Goal: Task Accomplishment & Management: Manage account settings

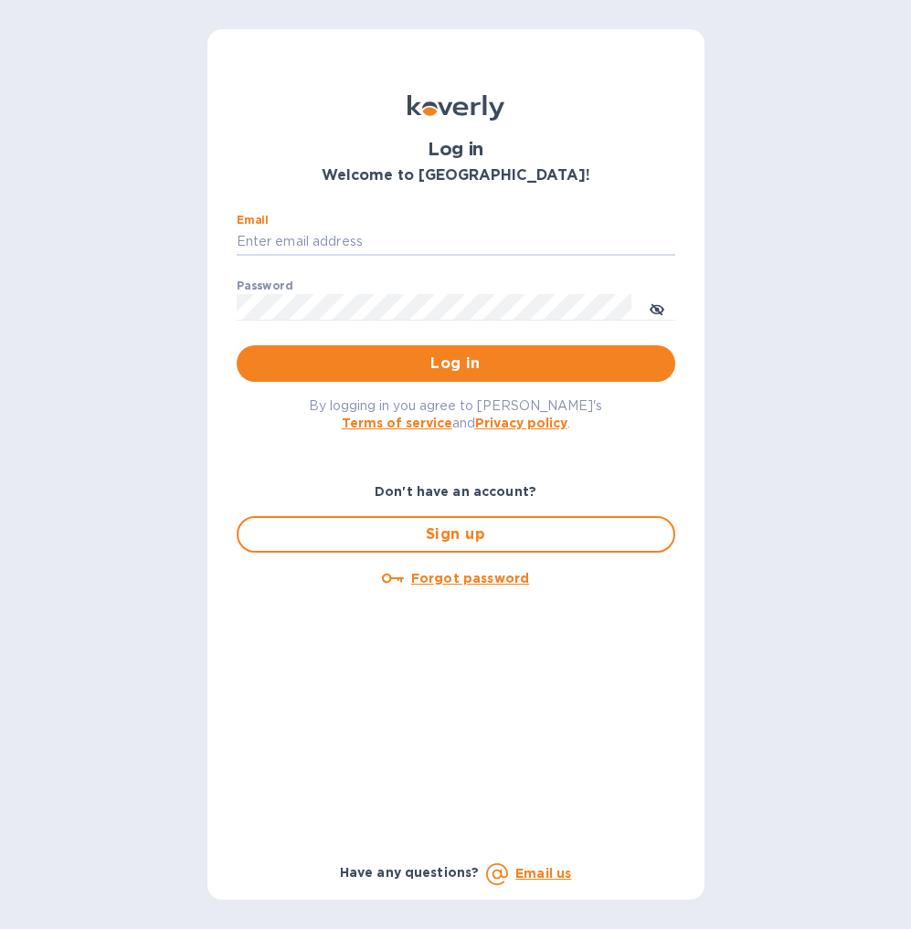
type input "brad@doddswineimports.com"
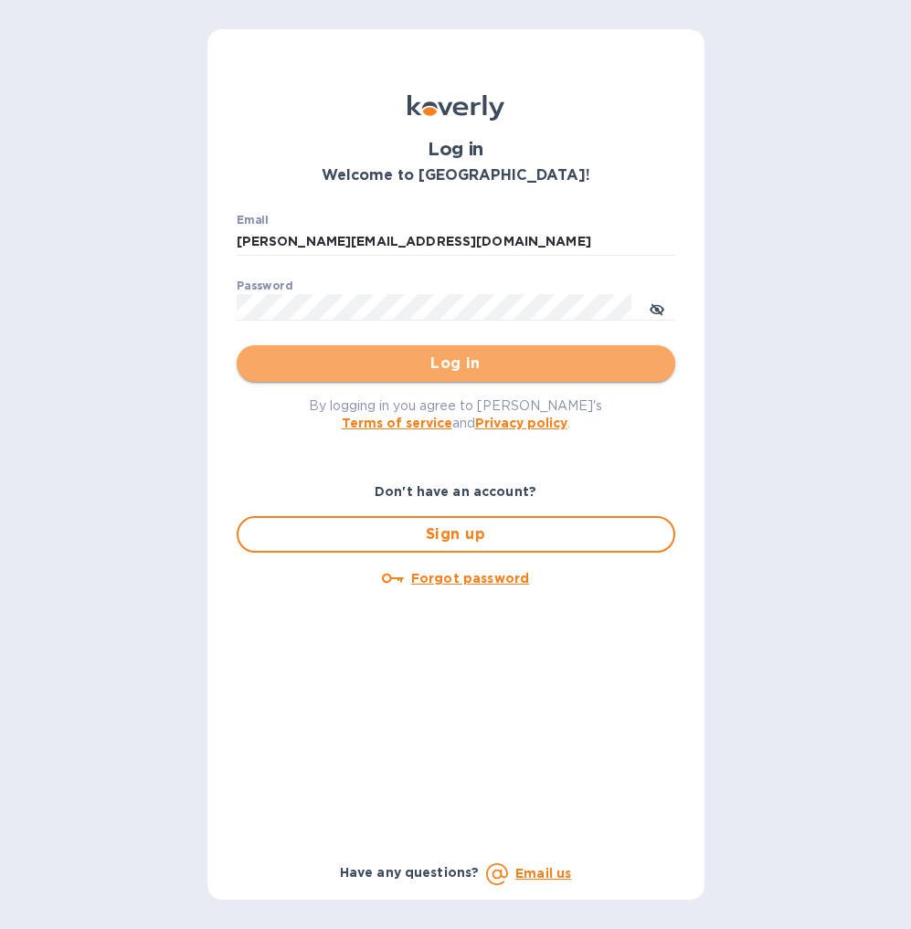
click at [465, 359] on span "Log in" at bounding box center [455, 364] width 409 height 22
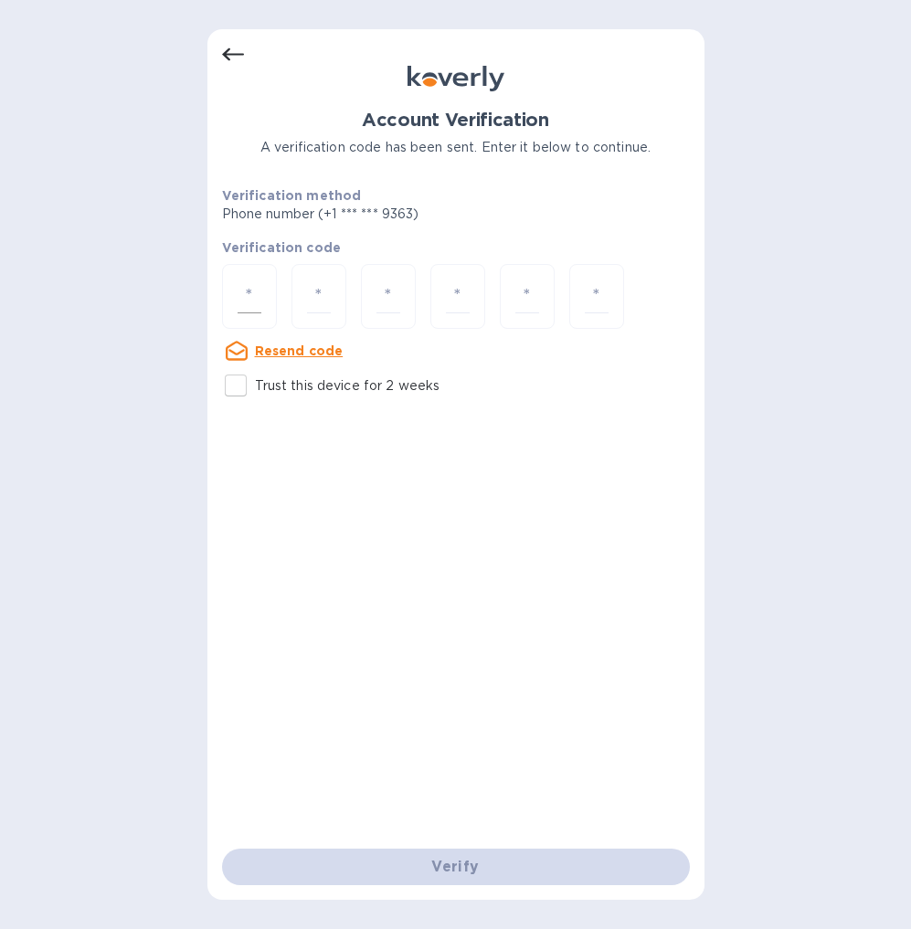
click at [253, 292] on input "number" at bounding box center [250, 297] width 24 height 34
type input "6"
type input "2"
type input "7"
type input "0"
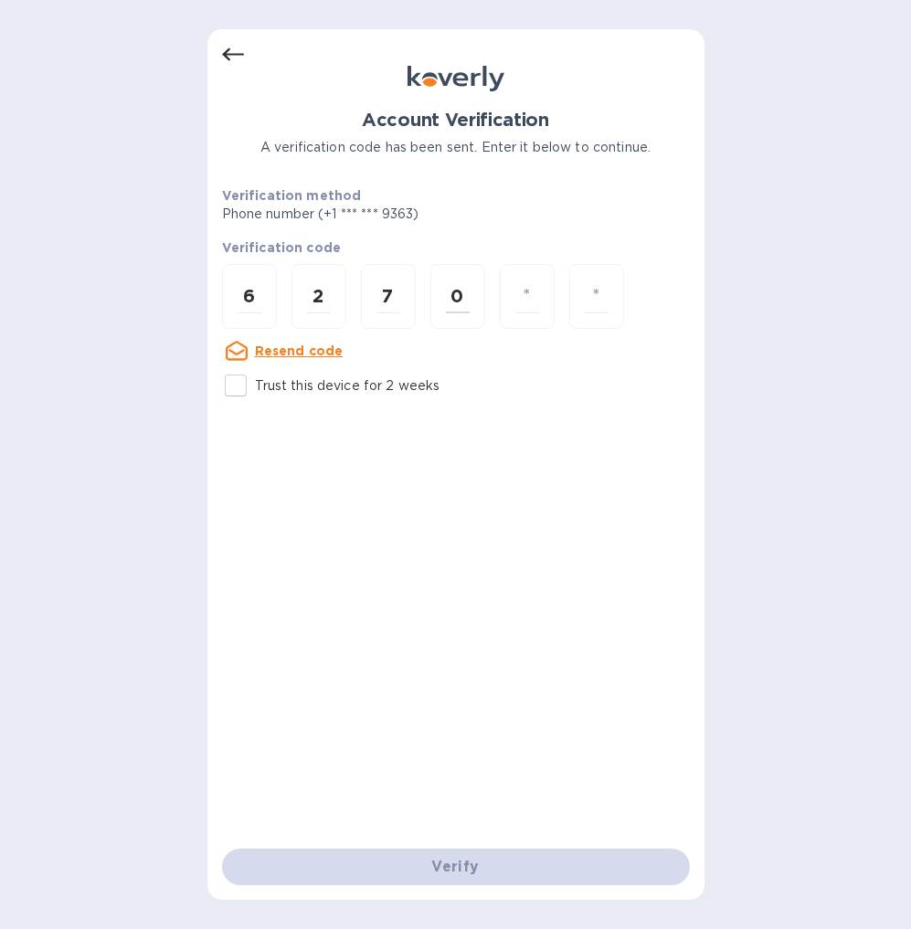
type input "8"
type input "7"
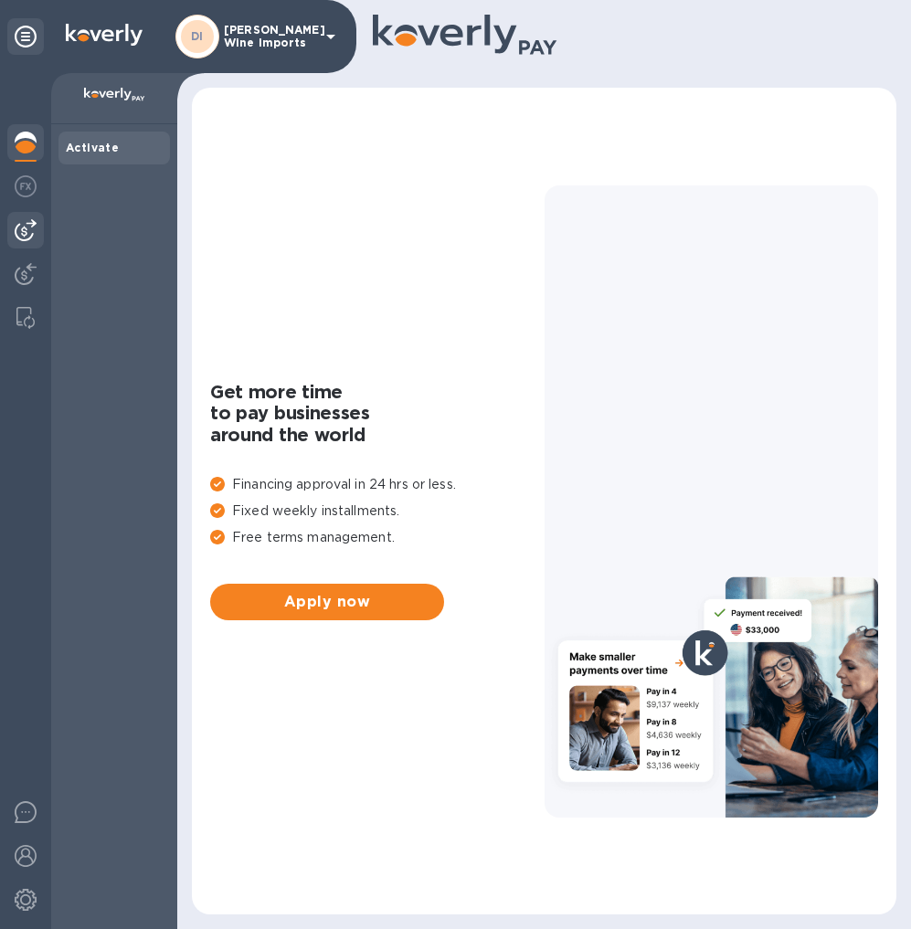
click at [32, 228] on img at bounding box center [26, 230] width 22 height 22
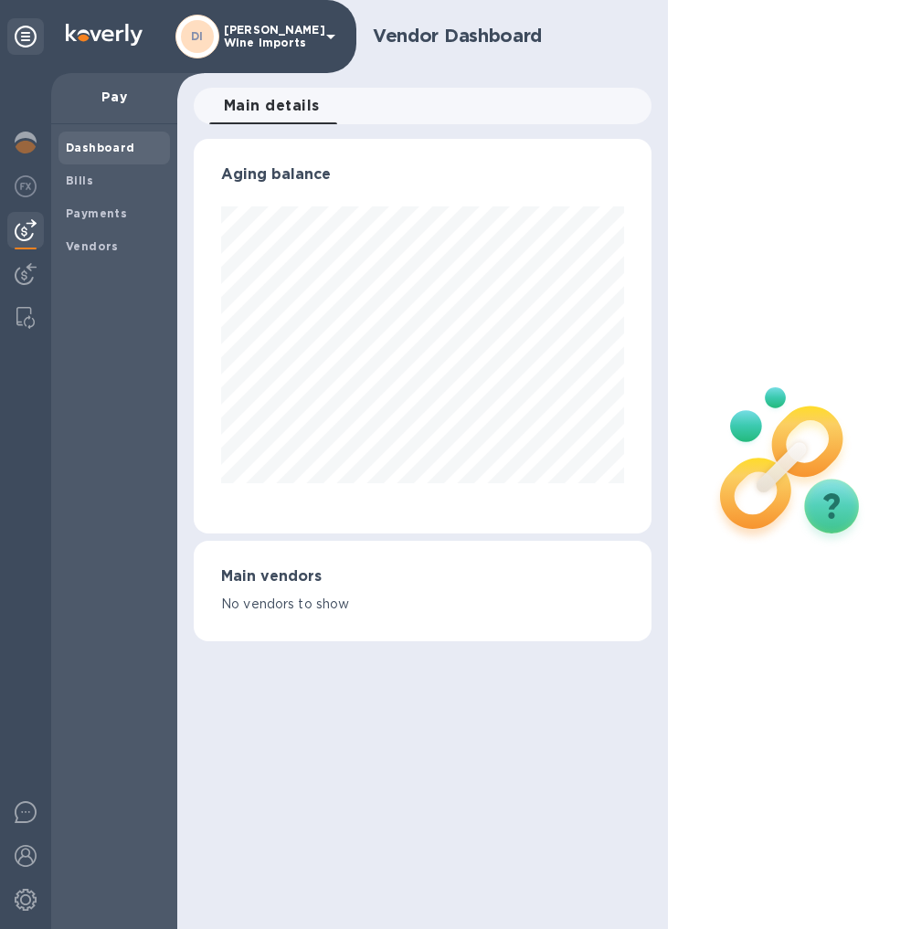
scroll to position [395, 457]
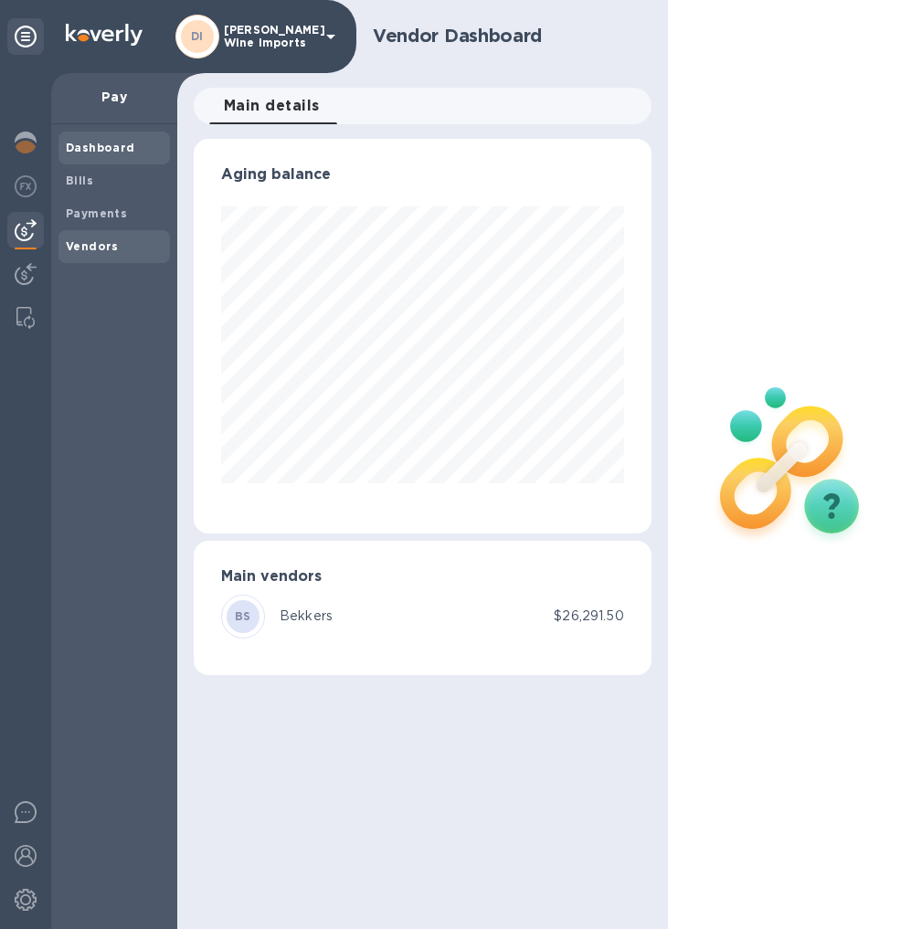
click at [109, 239] on b "Vendors" at bounding box center [92, 246] width 53 height 14
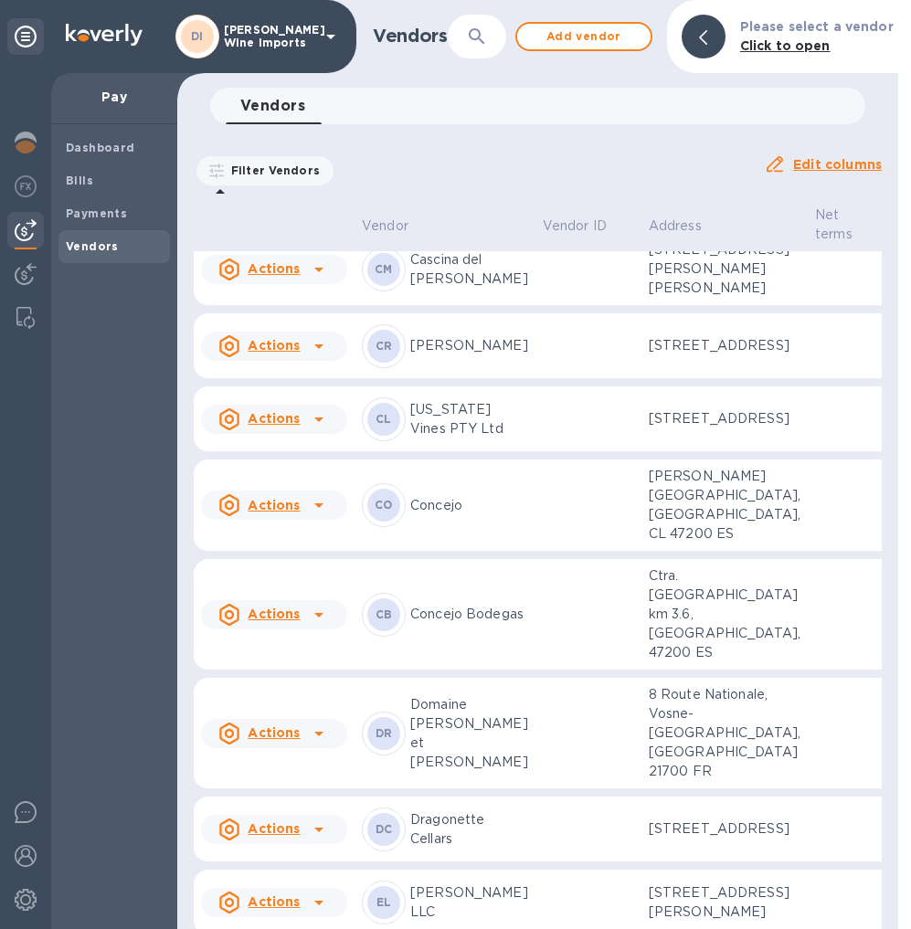
scroll to position [774, 0]
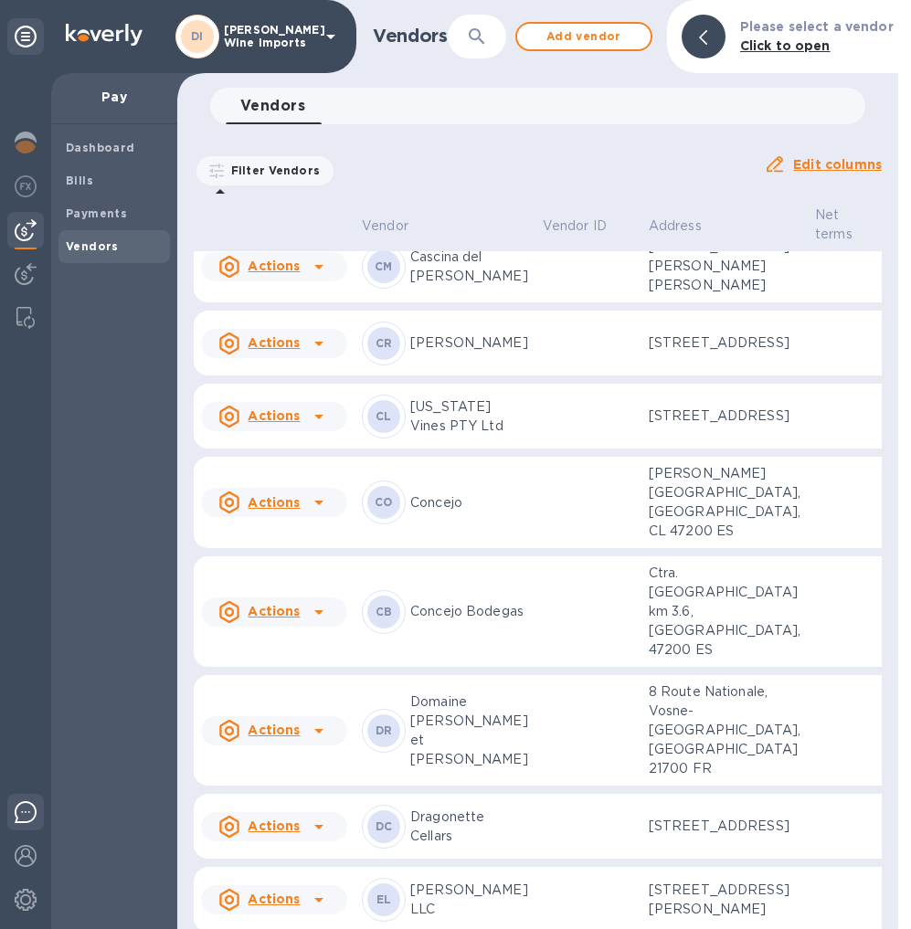
click at [25, 814] on img at bounding box center [26, 812] width 22 height 22
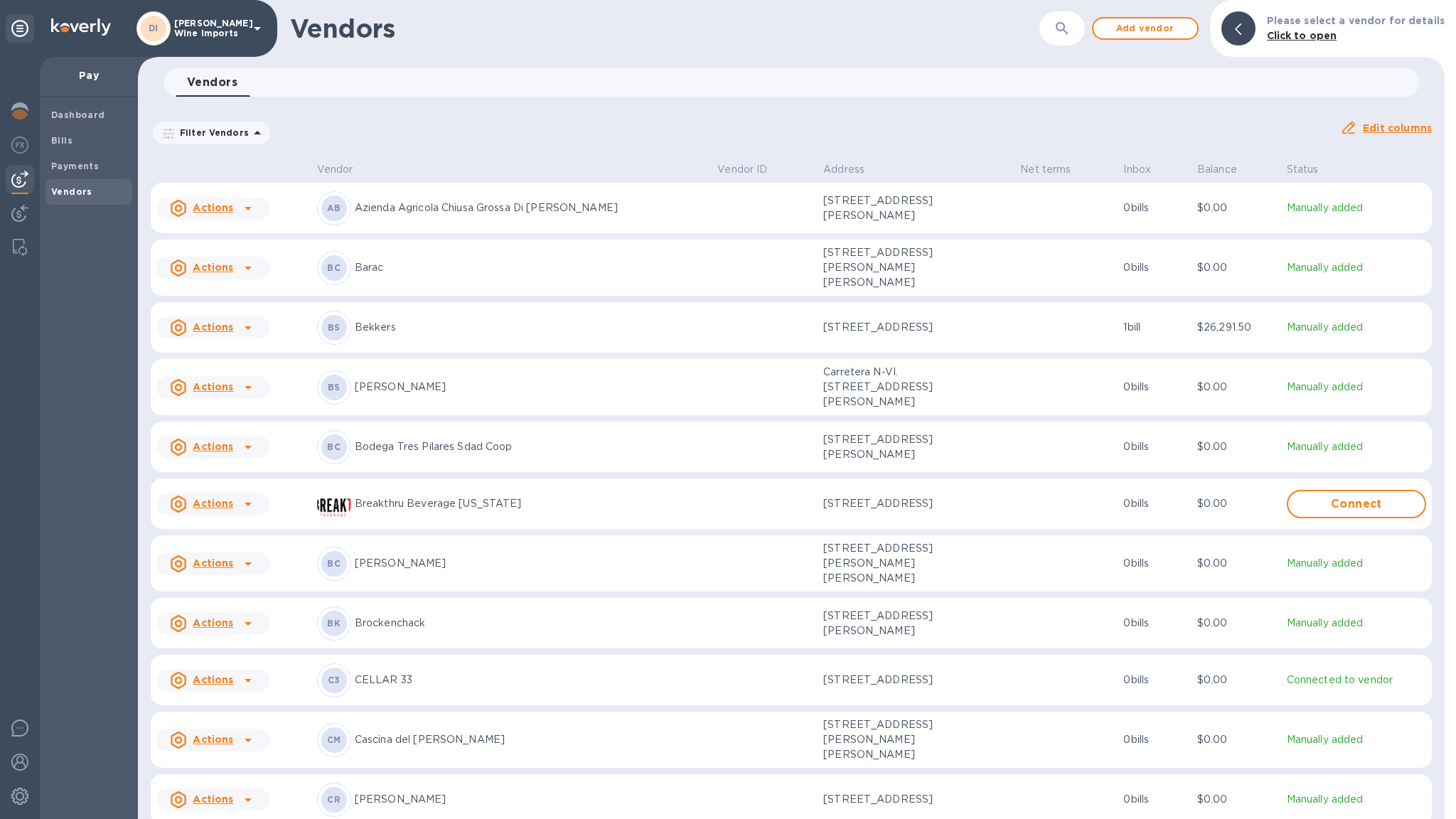
scroll to position [0, 0]
click at [81, 163] on b "Payments" at bounding box center [75, 166] width 47 height 11
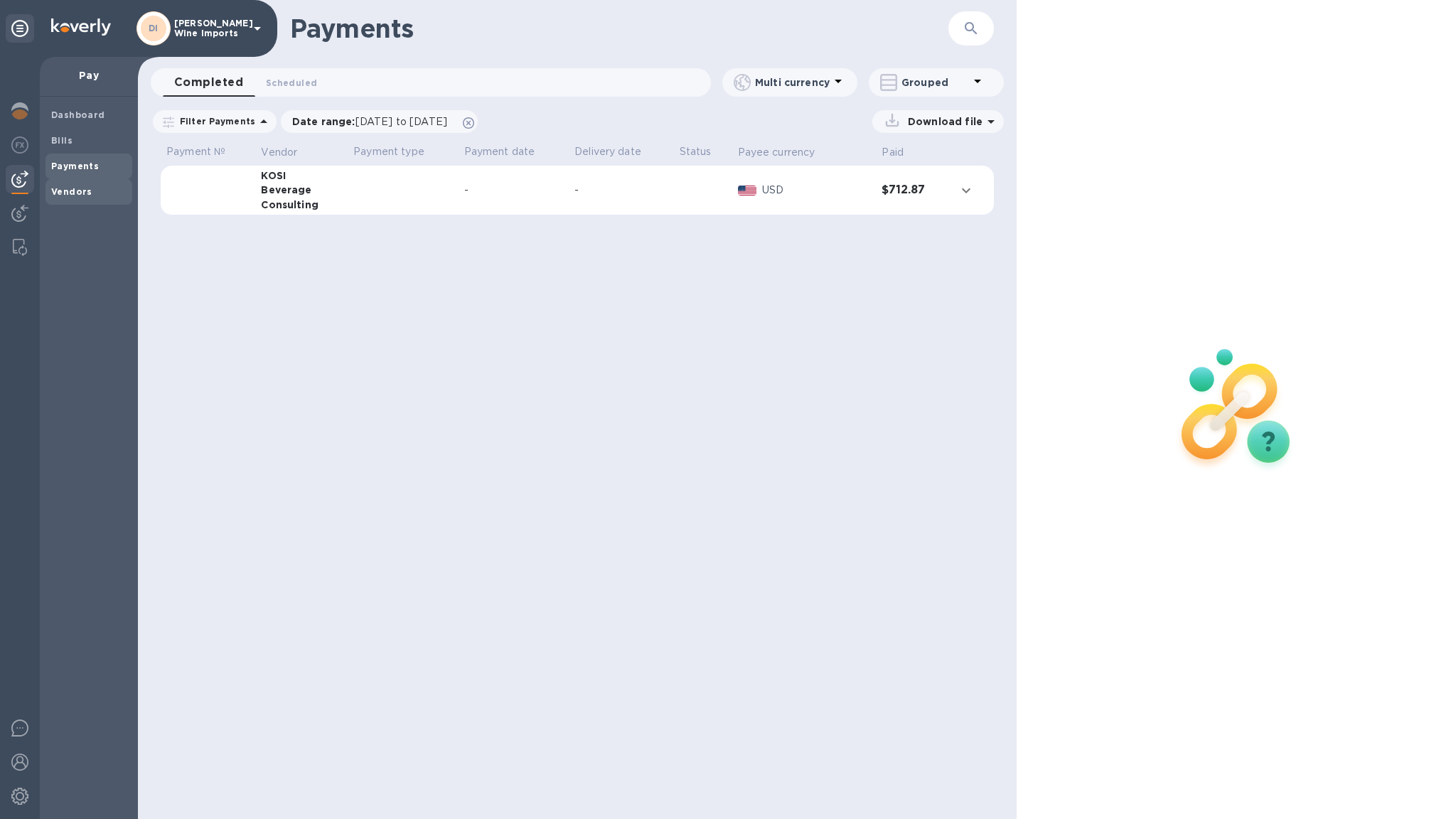
click at [77, 189] on b "Vendors" at bounding box center [72, 191] width 41 height 11
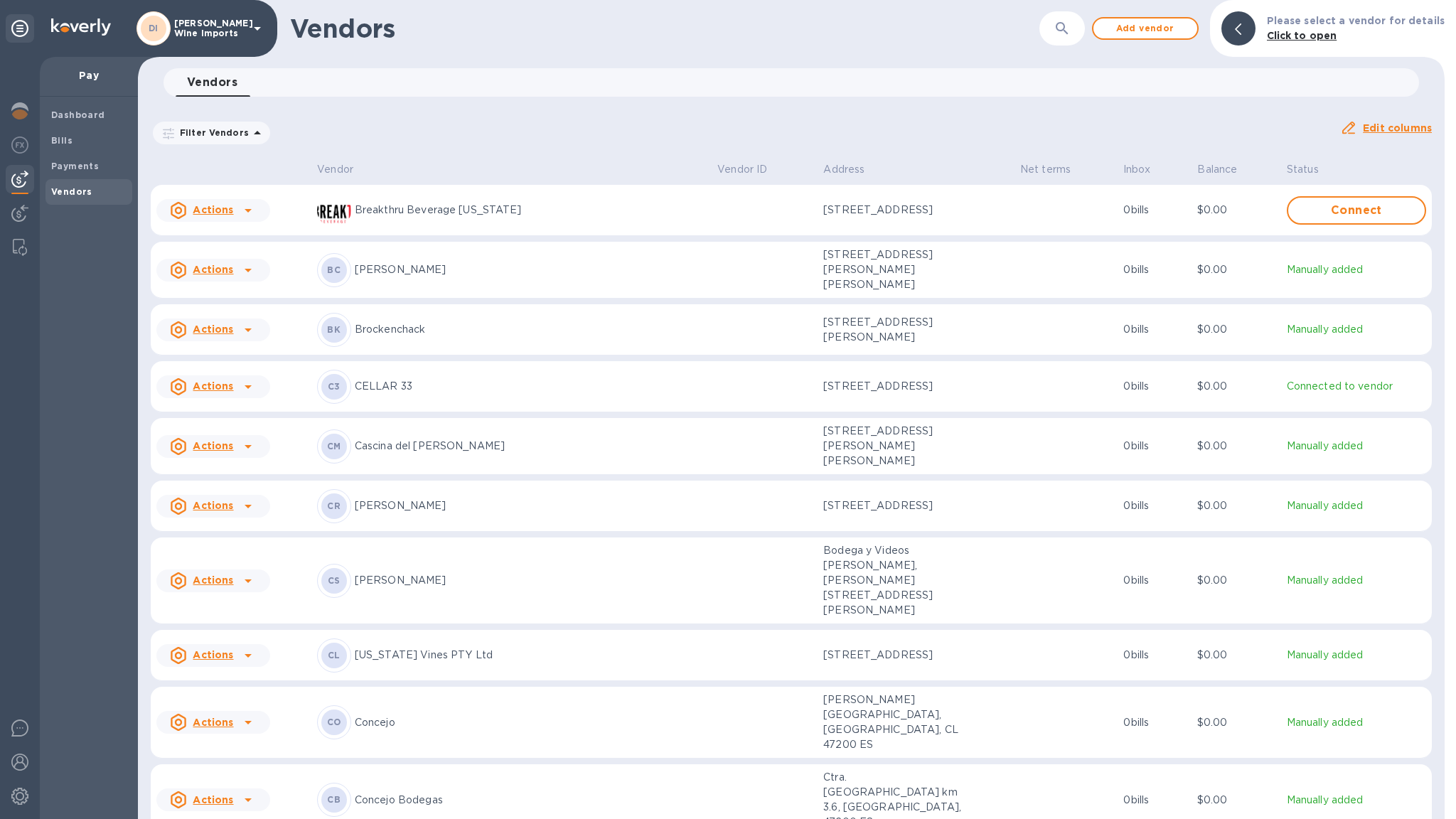
scroll to position [301, 0]
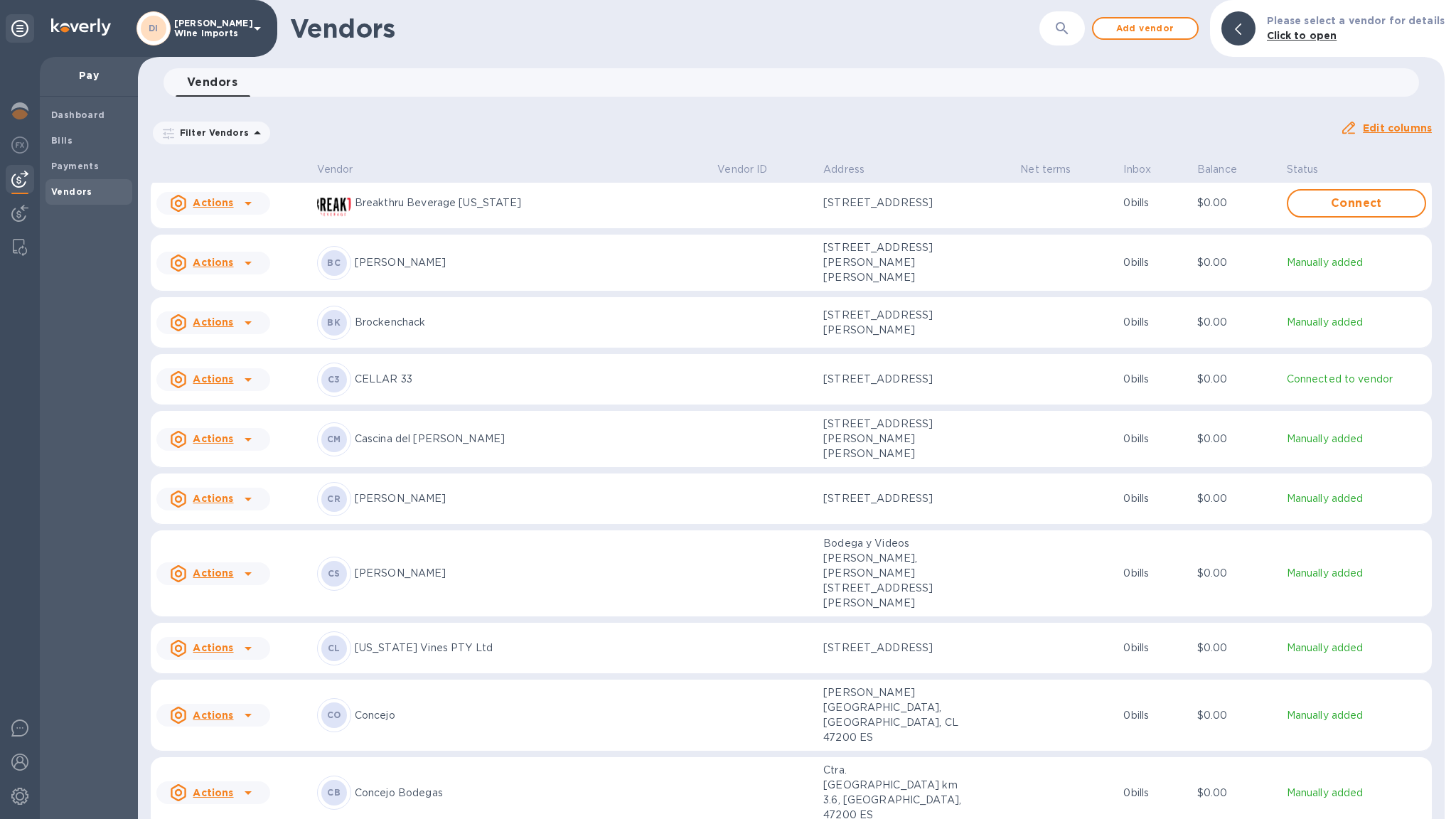
click at [338, 568] on b "CS" at bounding box center [334, 573] width 12 height 11
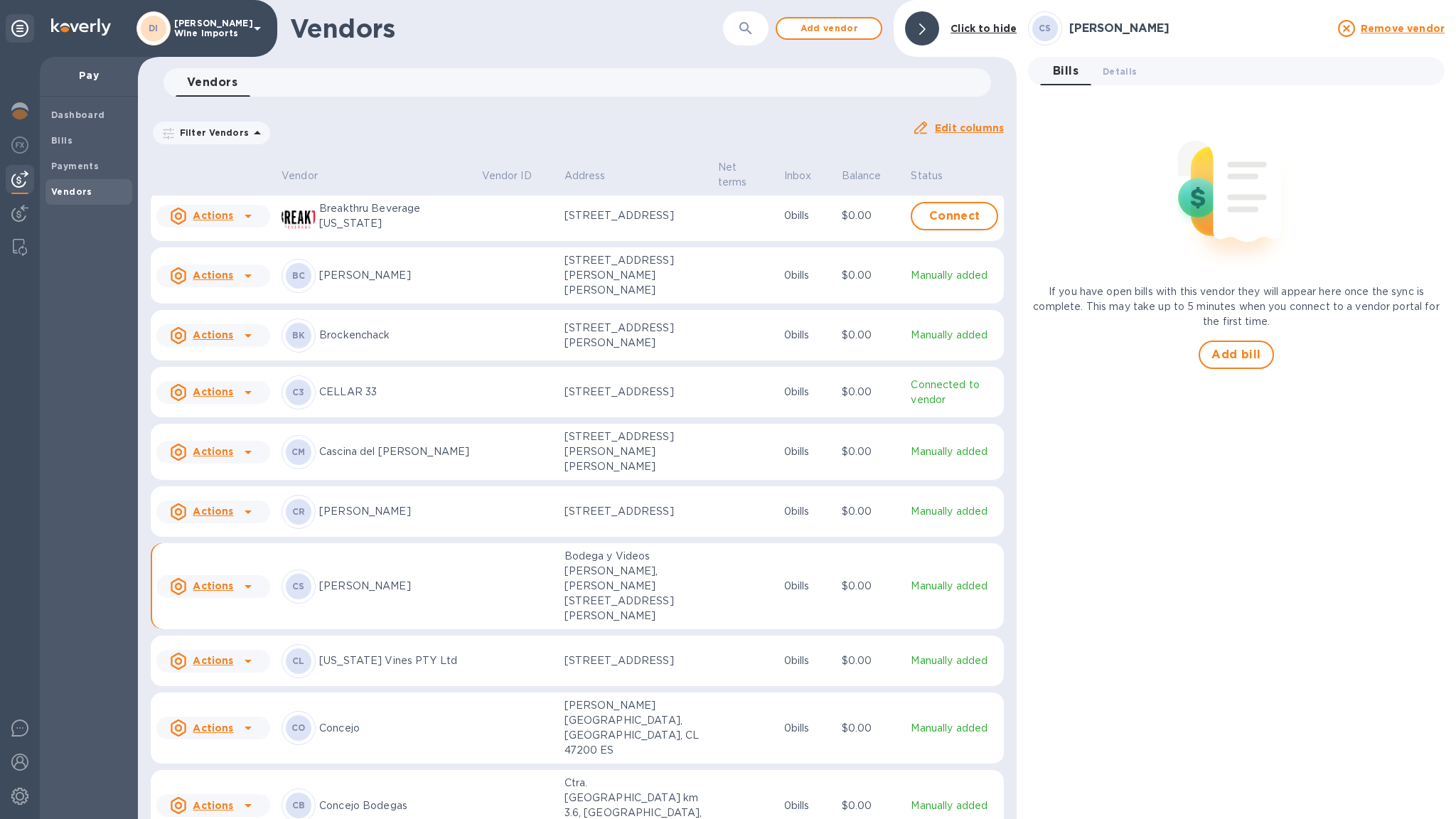
click at [380, 593] on p "[PERSON_NAME]" at bounding box center [394, 586] width 152 height 15
click at [476, 630] on td "[PERSON_NAME] sa" at bounding box center [376, 586] width 201 height 86
click at [57, 141] on b "Bills" at bounding box center [61, 141] width 21 height 11
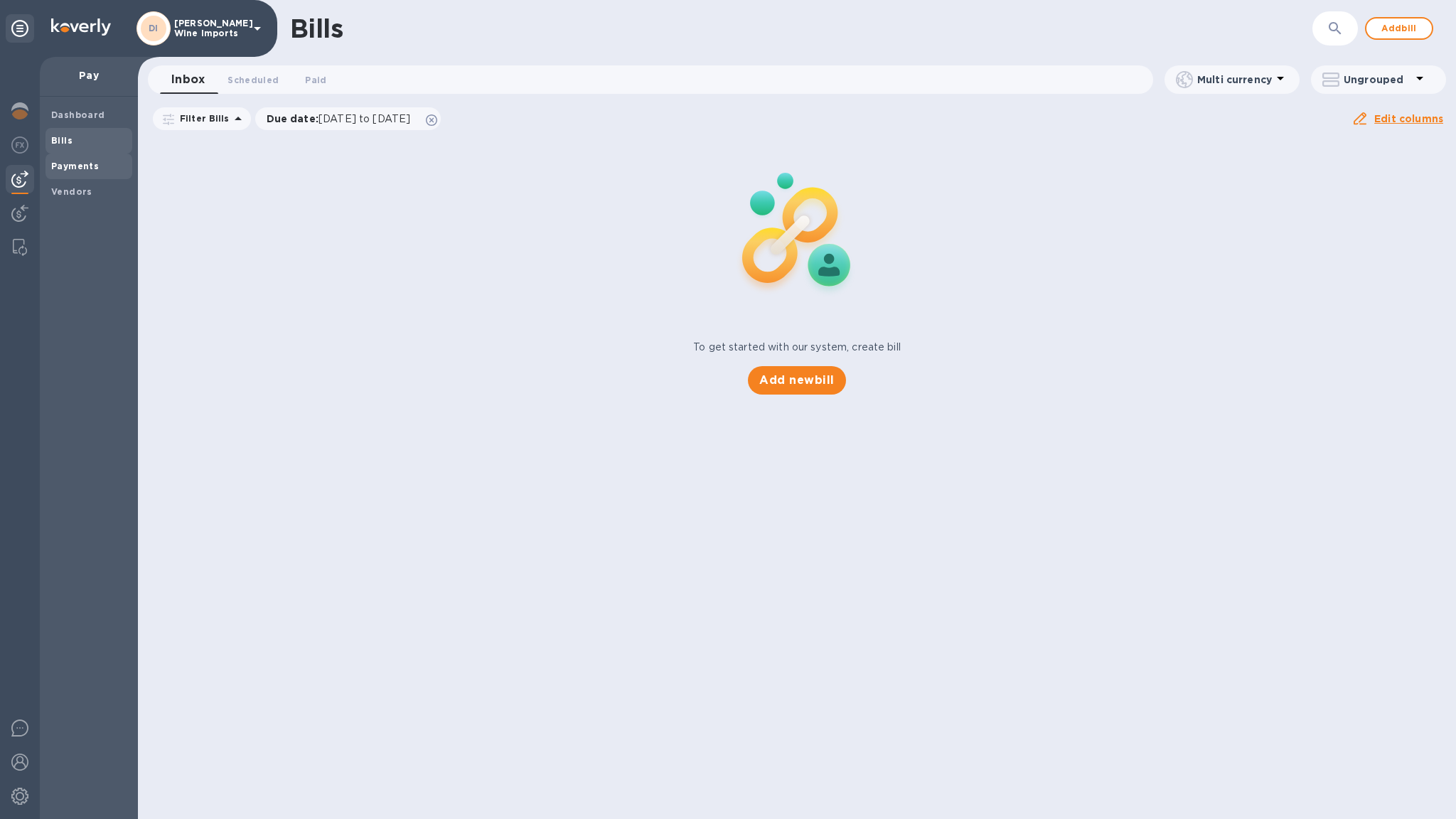
click at [83, 164] on b "Payments" at bounding box center [75, 166] width 47 height 11
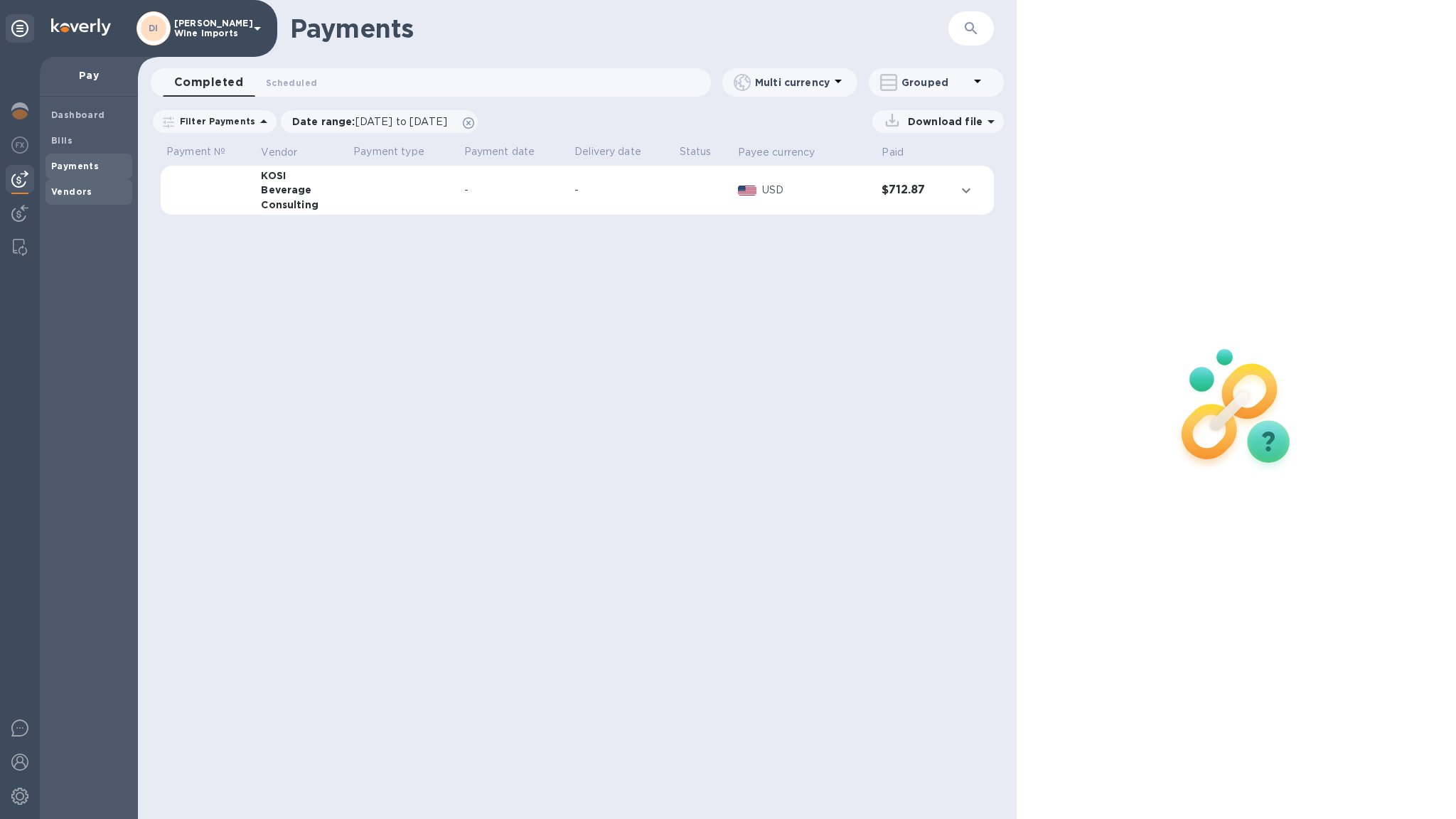
click at [77, 186] on b "Vendors" at bounding box center [72, 191] width 41 height 11
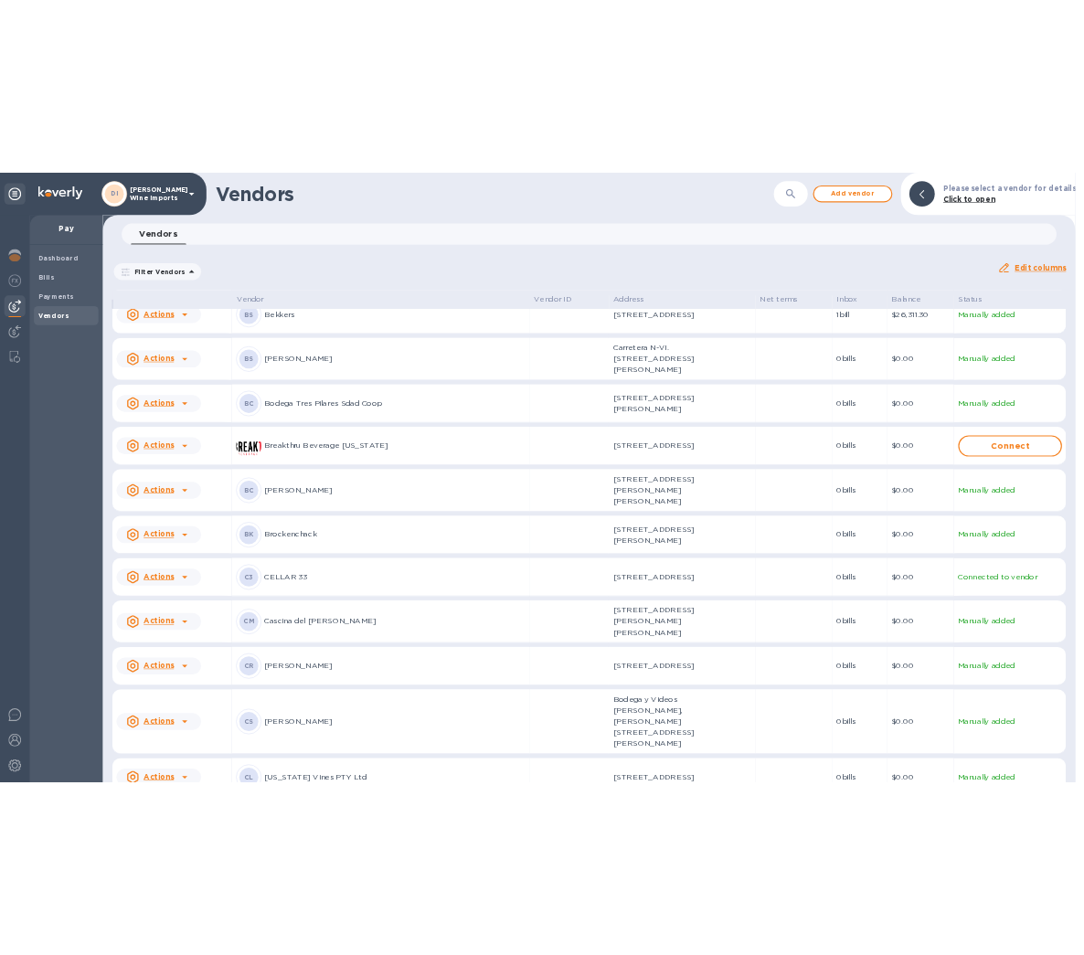
scroll to position [180, 0]
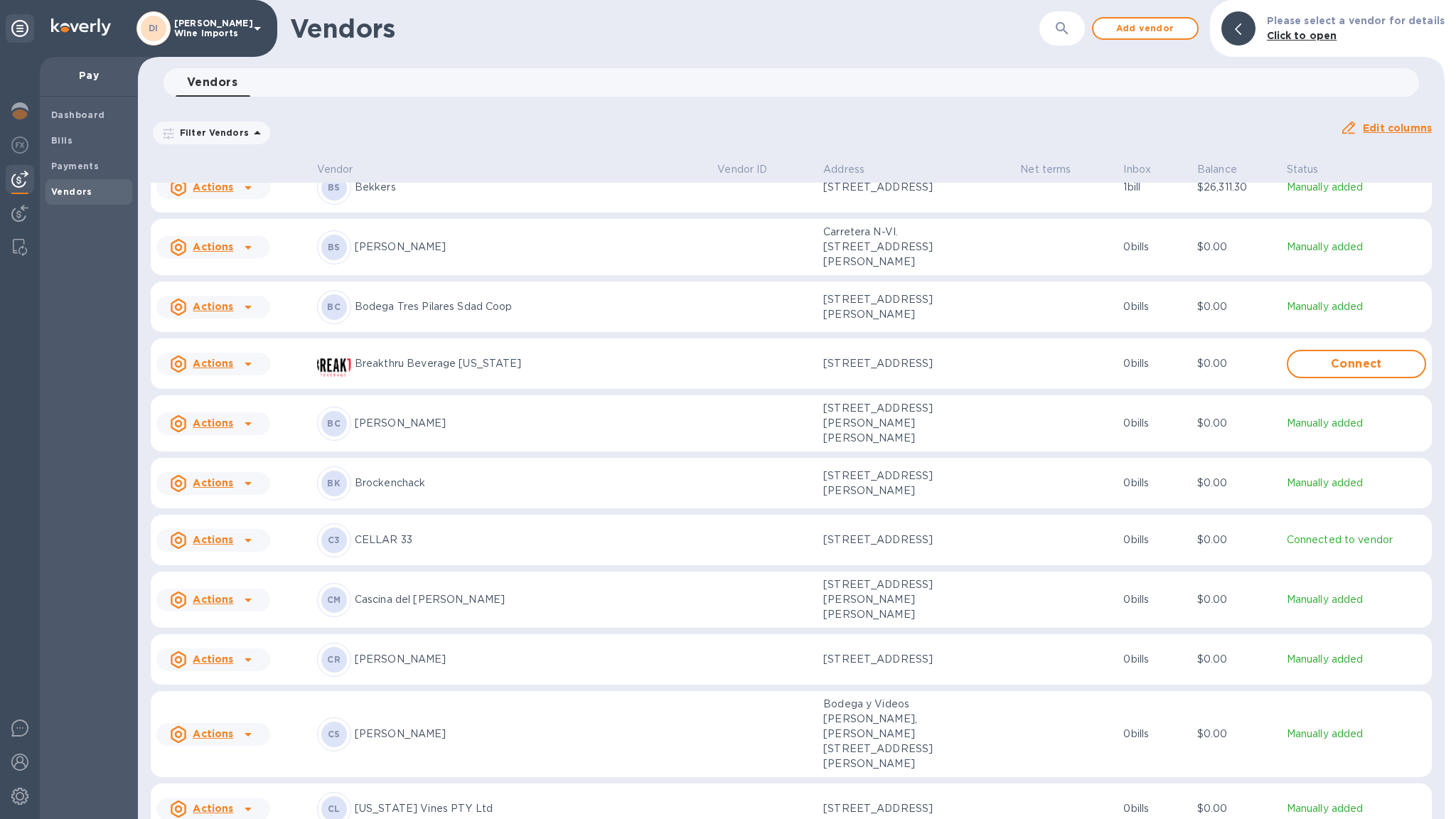
click at [245, 723] on icon at bounding box center [248, 734] width 17 height 17
click at [230, 723] on b "Add new bill" at bounding box center [229, 755] width 66 height 12
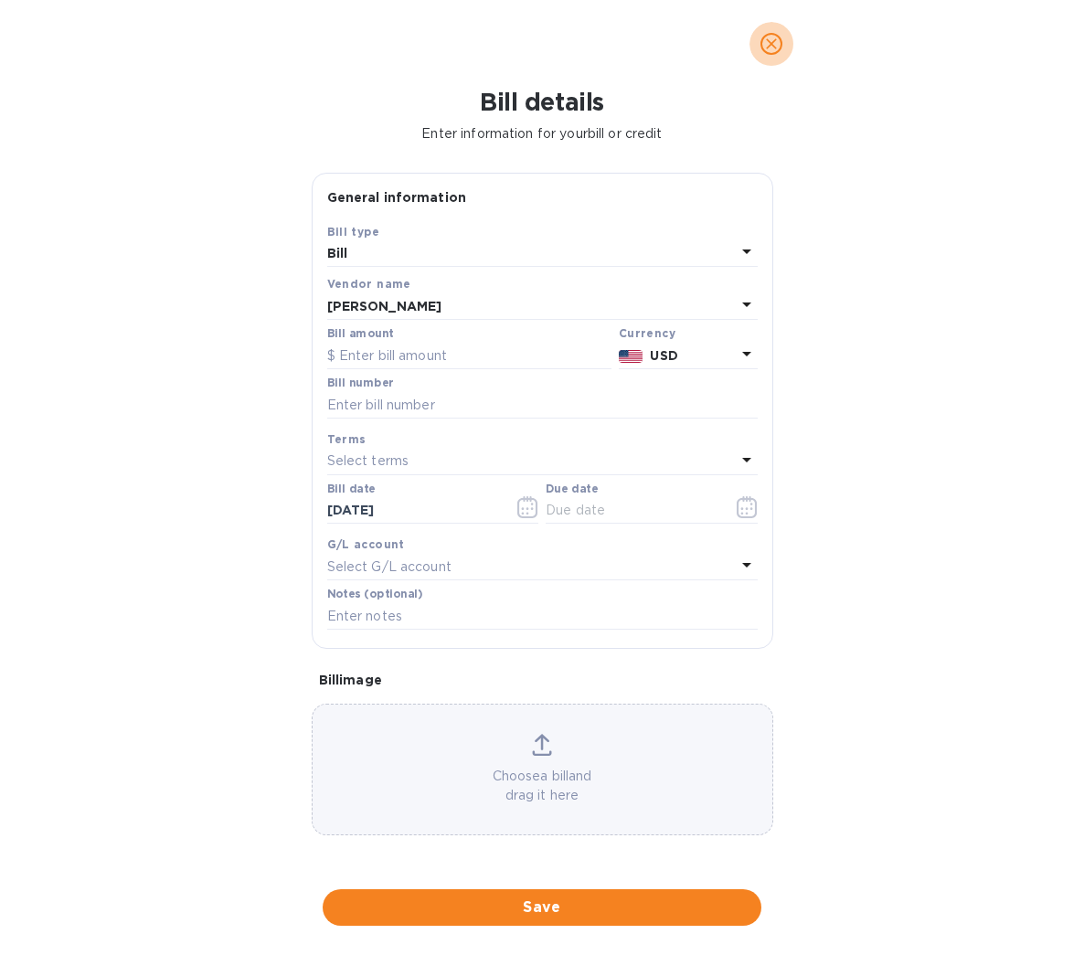
click at [777, 41] on icon "close" at bounding box center [771, 44] width 18 height 18
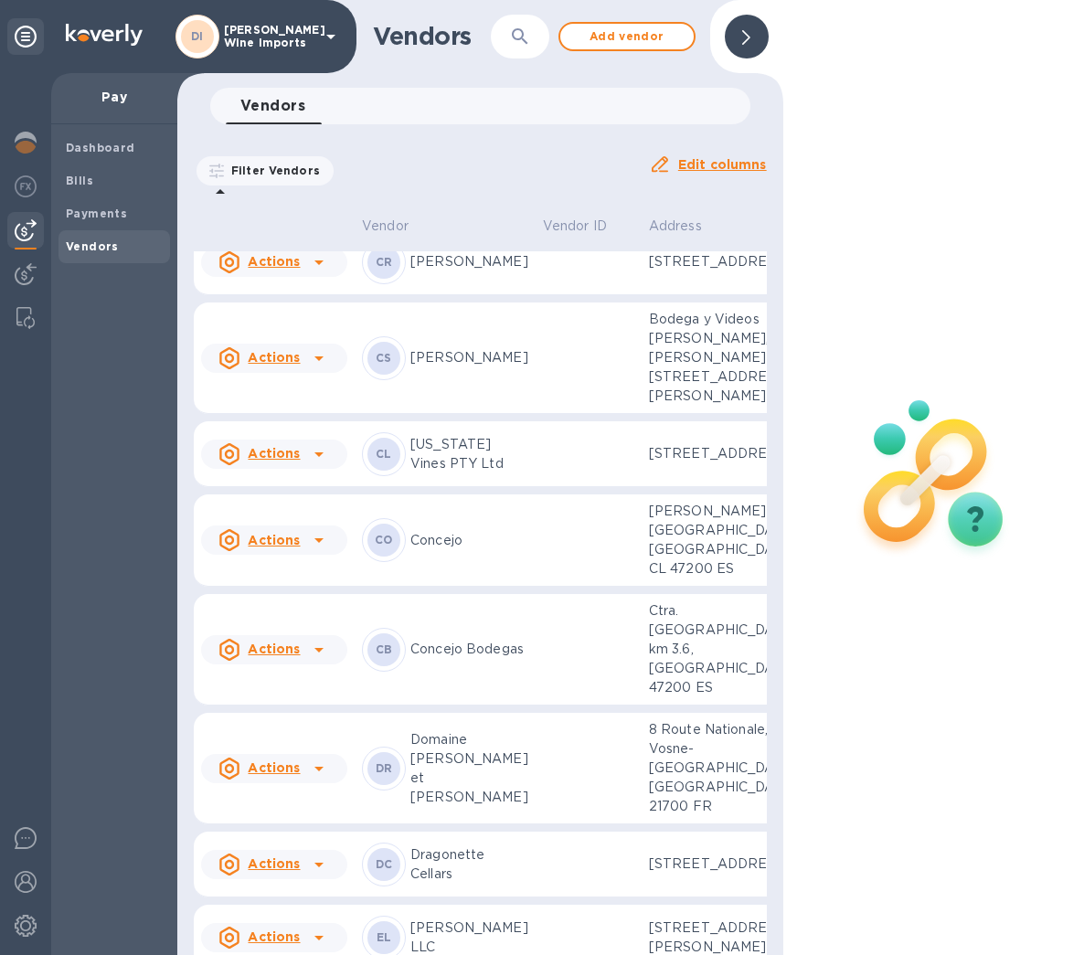
scroll to position [953, 0]
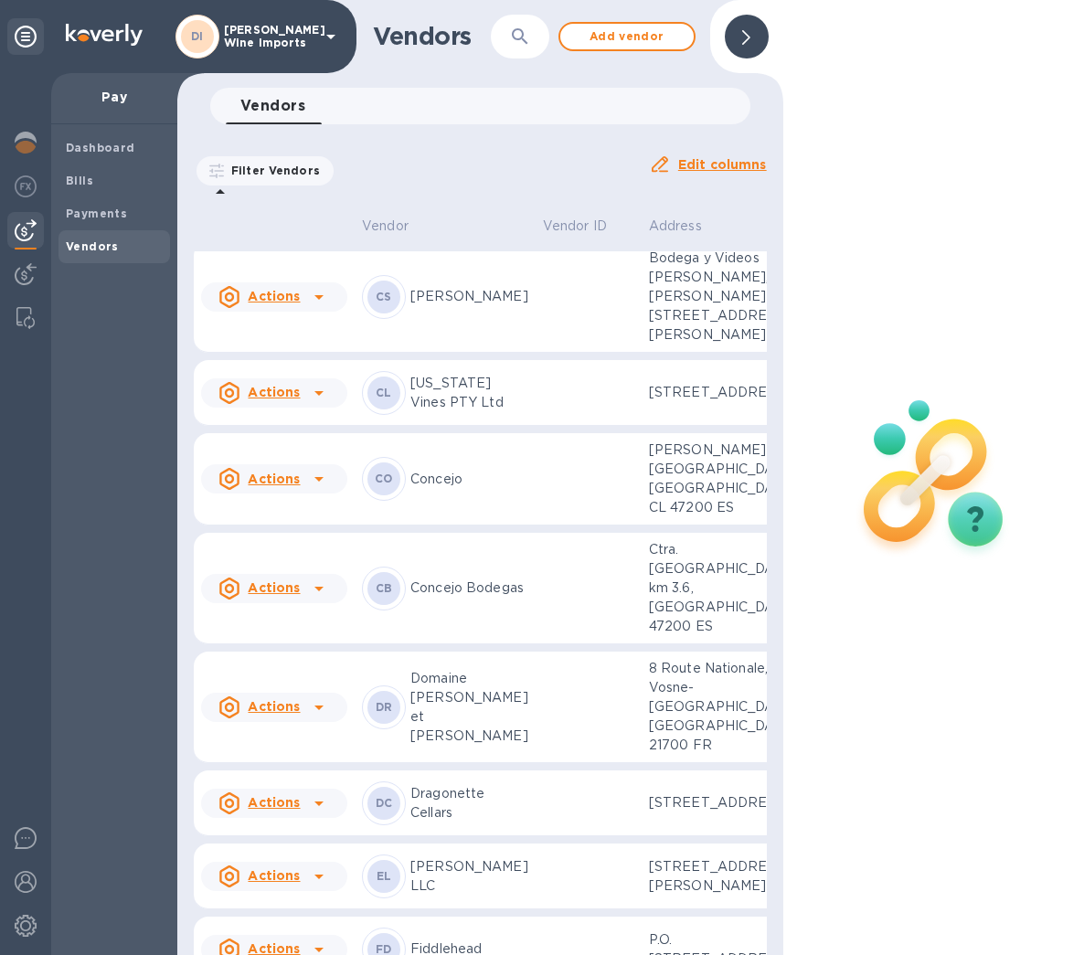
click at [437, 306] on p "[PERSON_NAME]" at bounding box center [469, 296] width 118 height 19
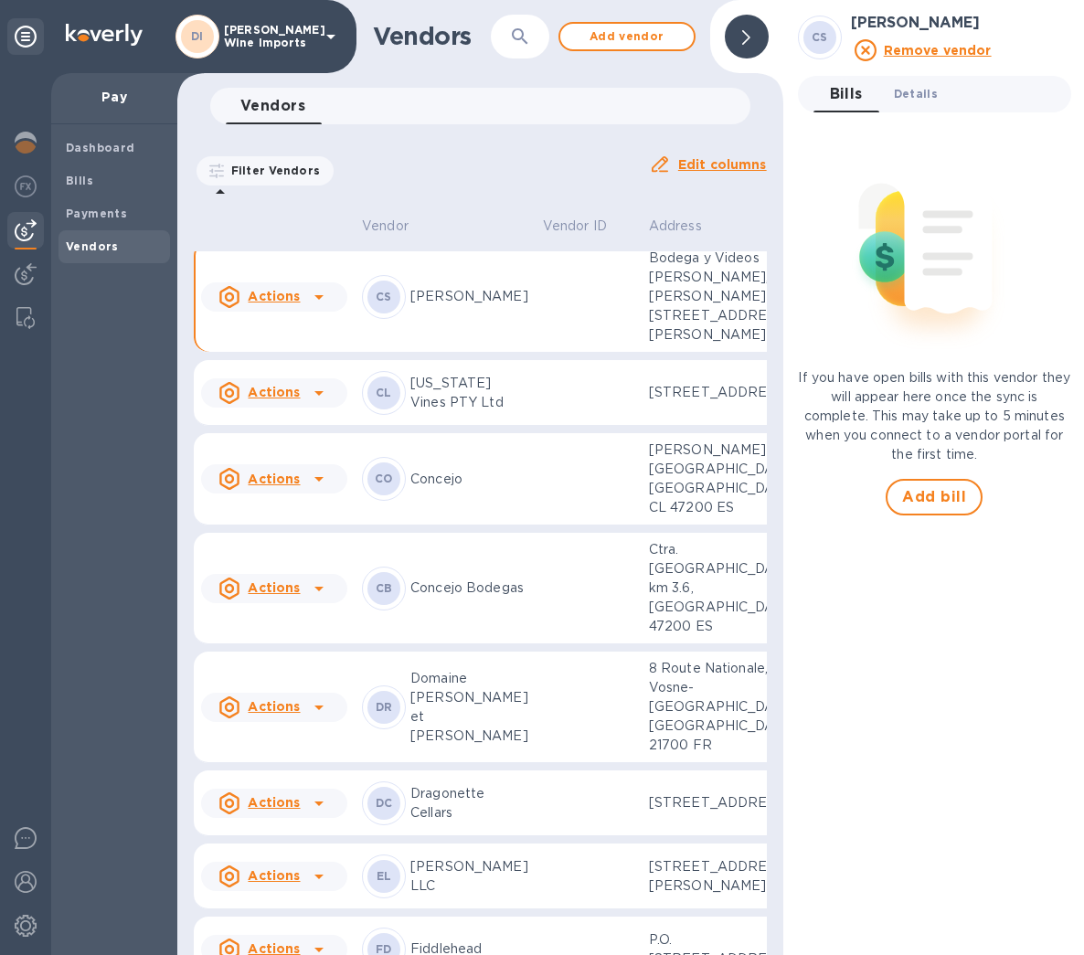
click at [910, 91] on span "Details 0" at bounding box center [916, 93] width 44 height 19
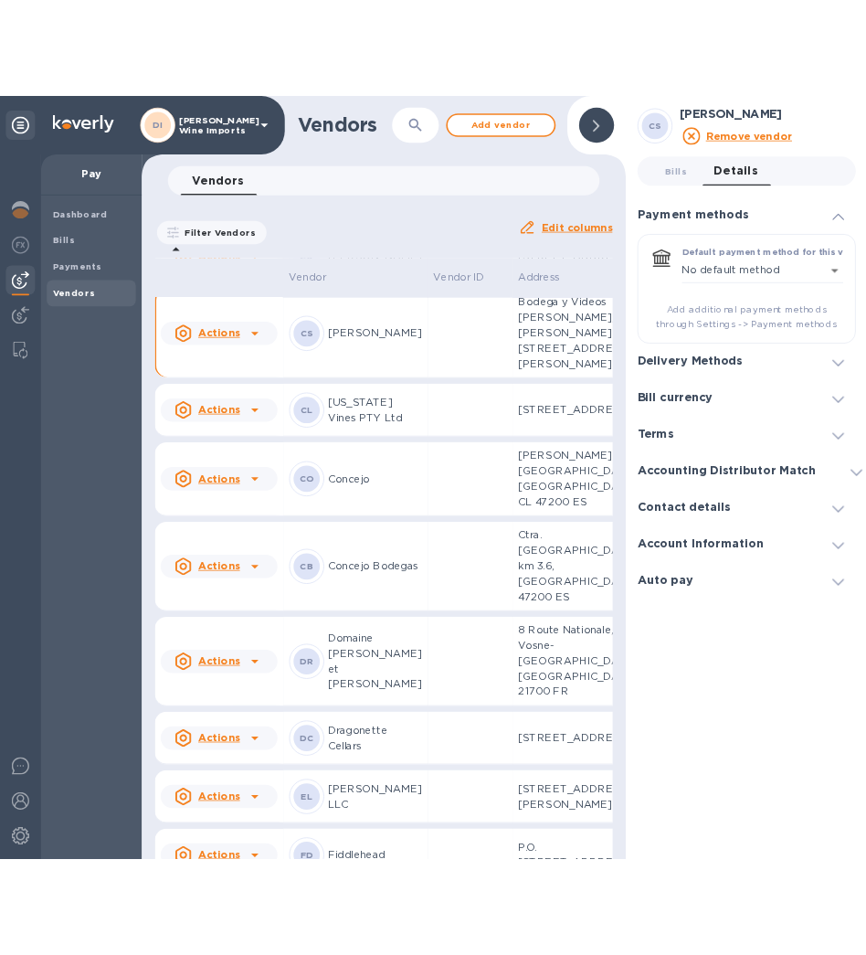
scroll to position [953, 0]
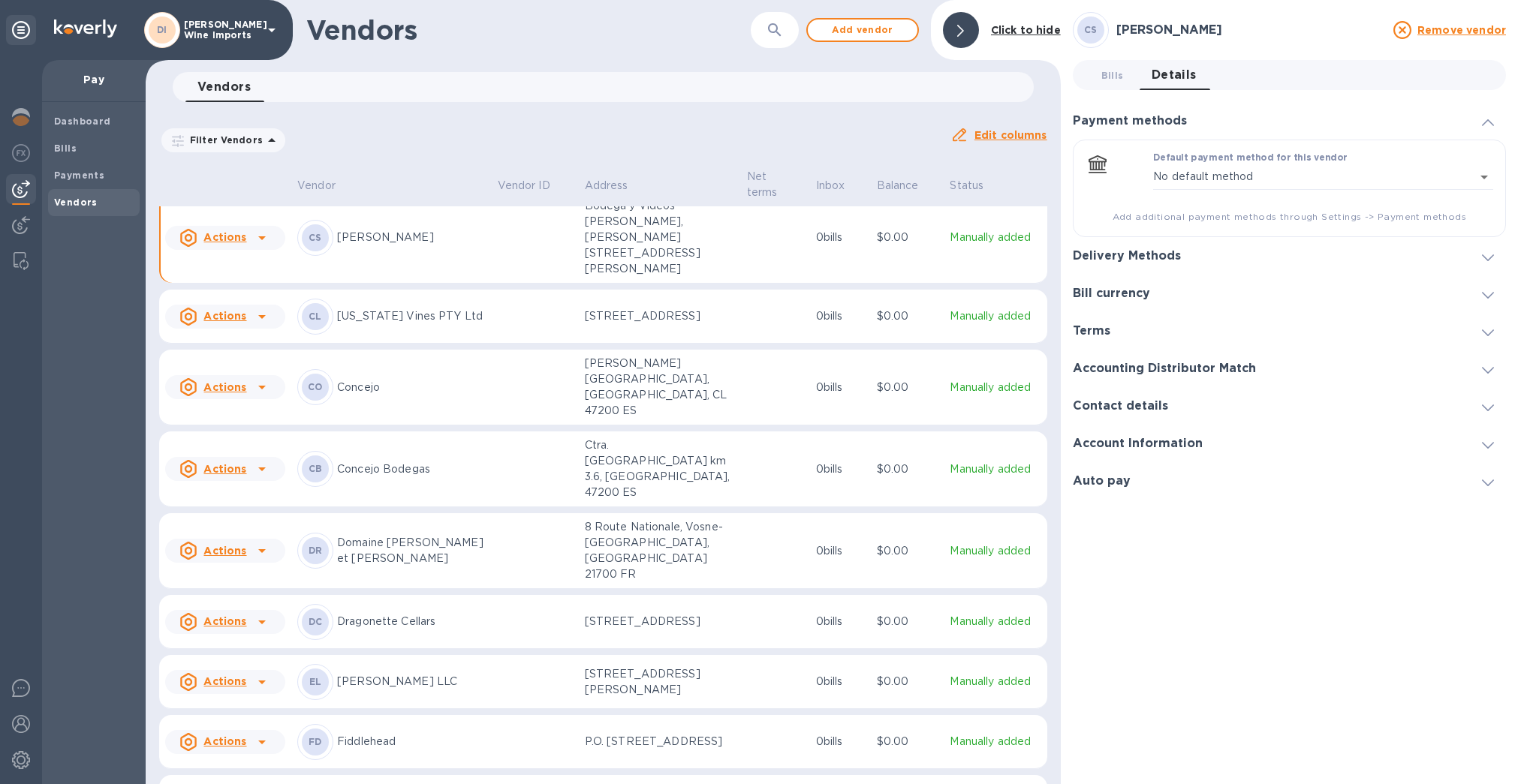
click at [748, 324] on div "Terms" at bounding box center [1289, 331] width 433 height 38
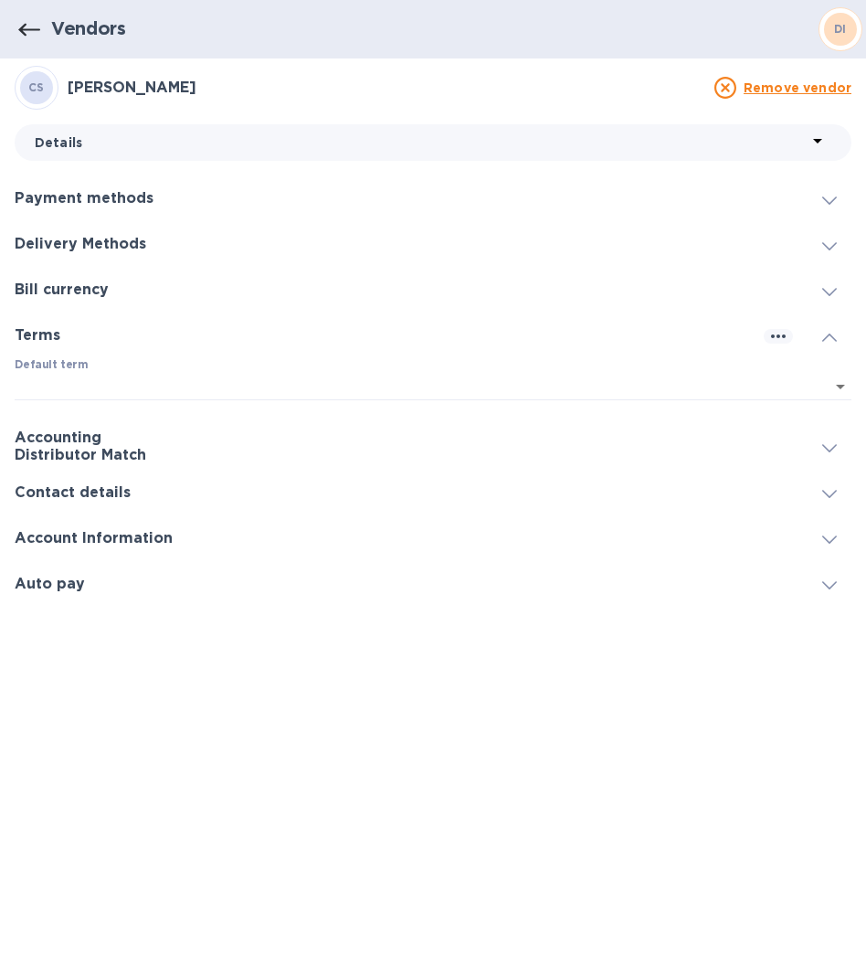
click at [829, 198] on icon at bounding box center [830, 200] width 15 height 8
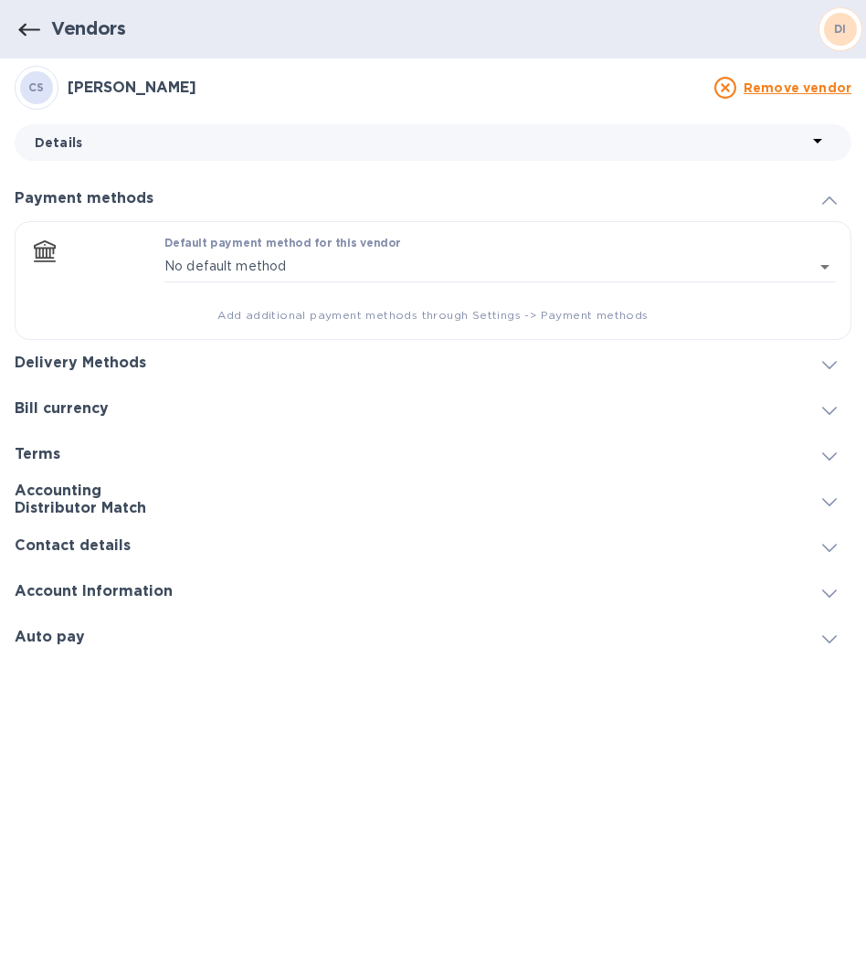
click at [832, 198] on icon at bounding box center [830, 200] width 15 height 8
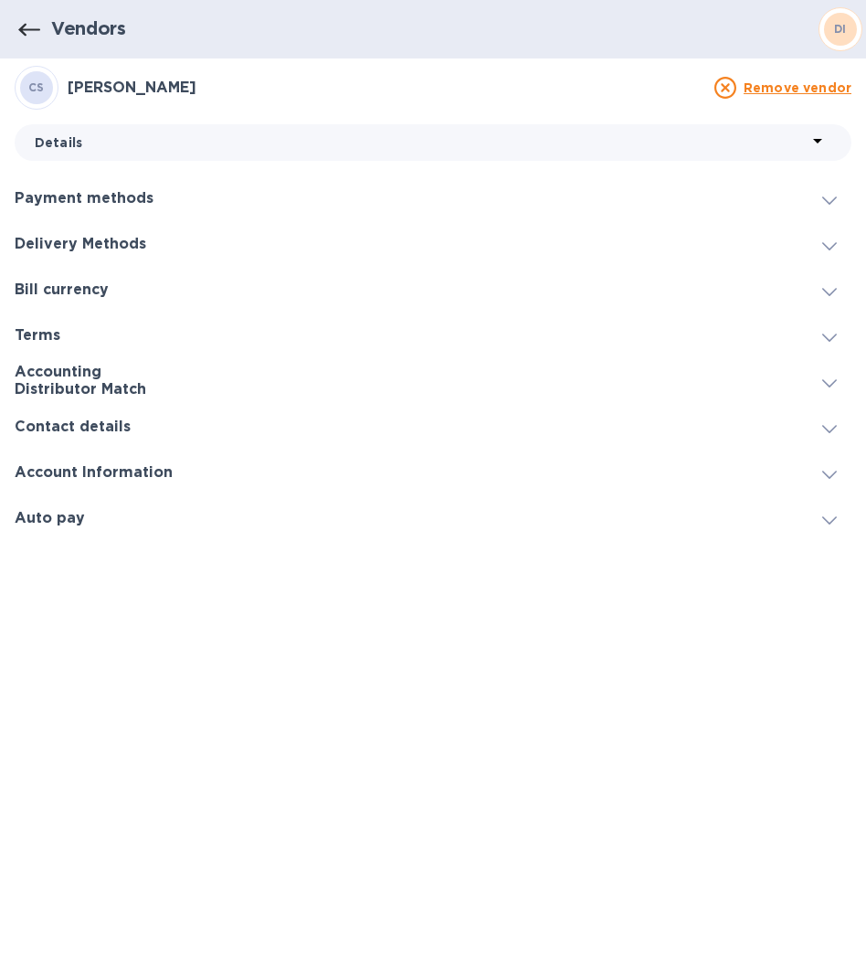
click at [812, 136] on icon at bounding box center [818, 141] width 22 height 22
click at [61, 245] on span "Details" at bounding box center [61, 249] width 48 height 19
click at [828, 201] on icon at bounding box center [830, 200] width 15 height 8
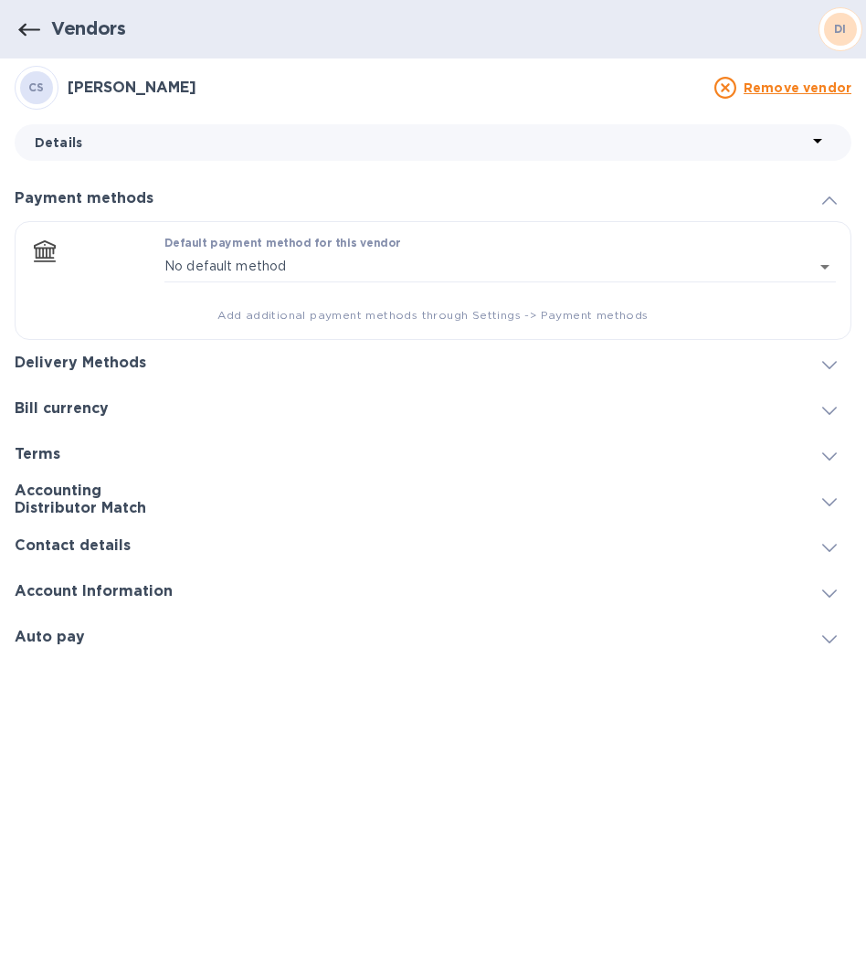
click at [828, 200] on icon at bounding box center [830, 200] width 15 height 8
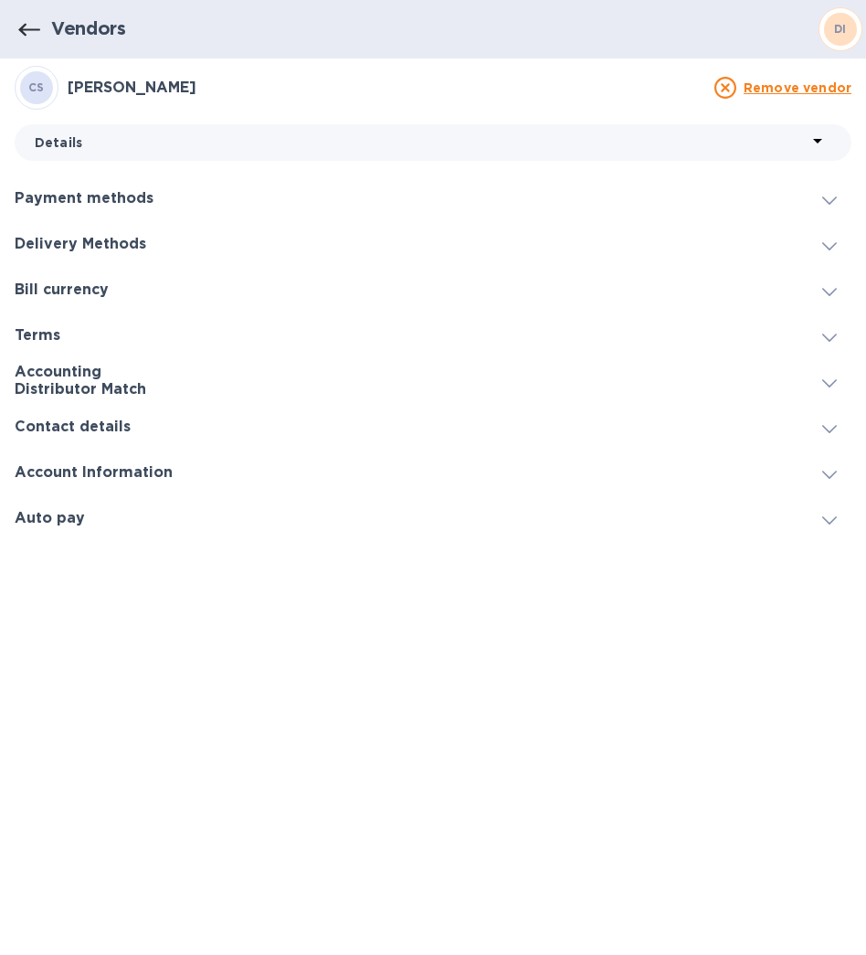
click at [833, 244] on icon at bounding box center [830, 246] width 15 height 8
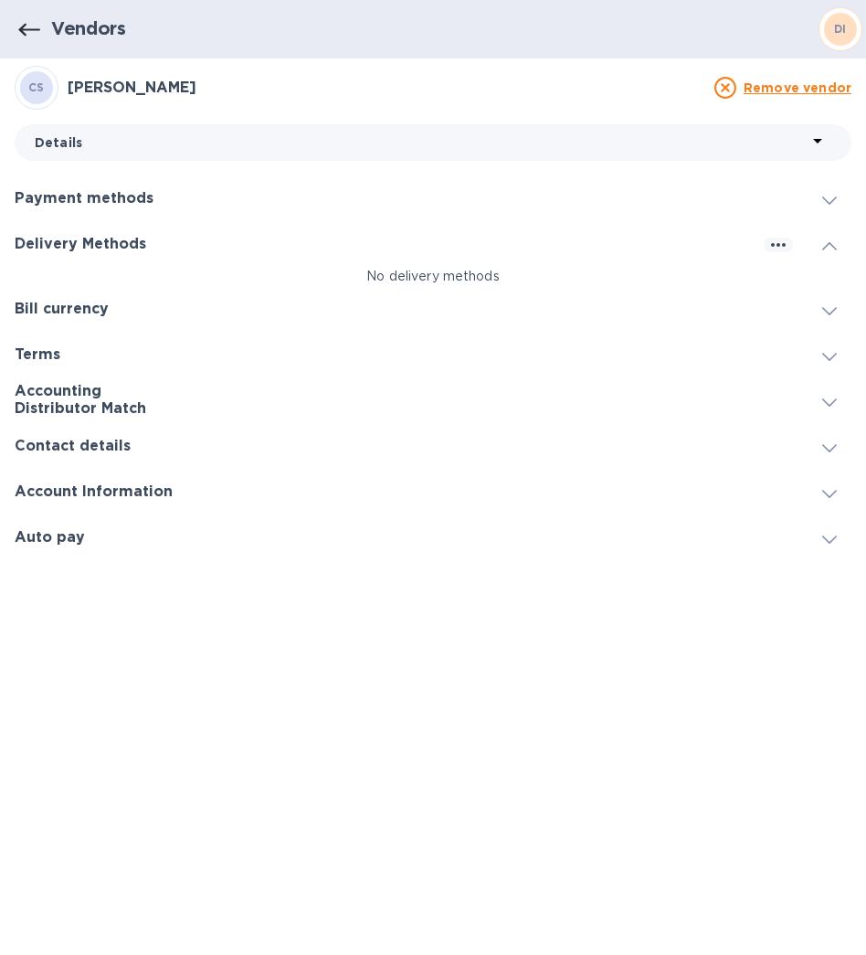
click at [833, 244] on icon at bounding box center [830, 246] width 15 height 8
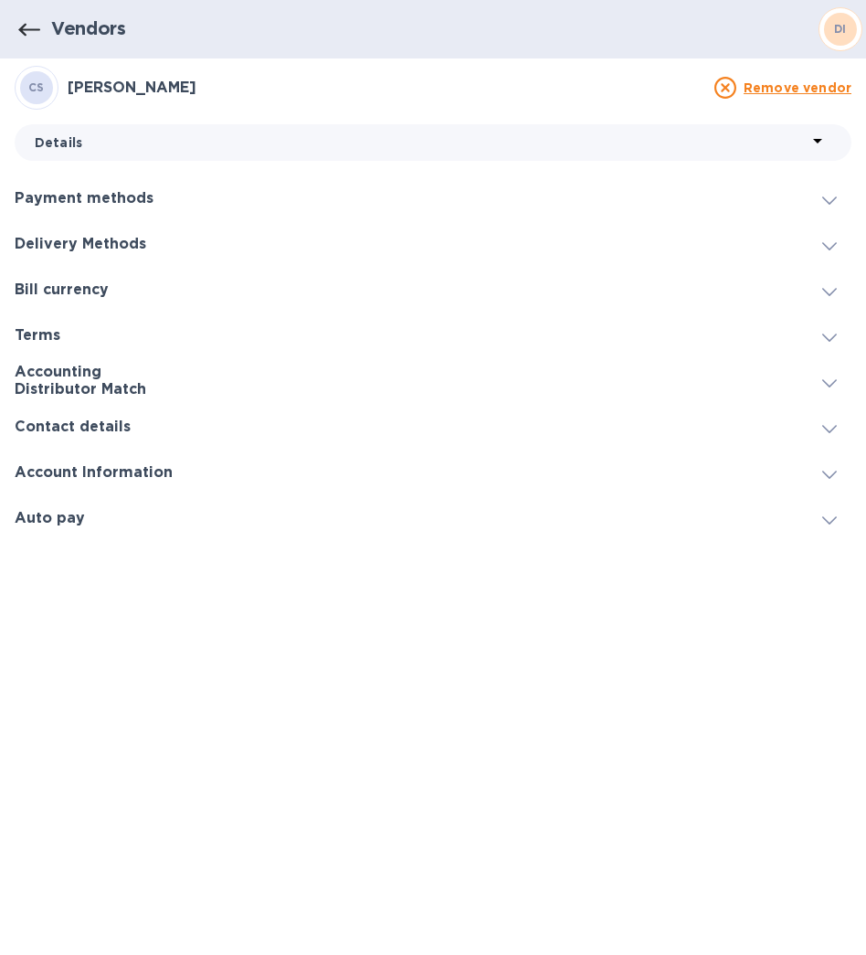
click at [835, 289] on icon at bounding box center [830, 292] width 15 height 8
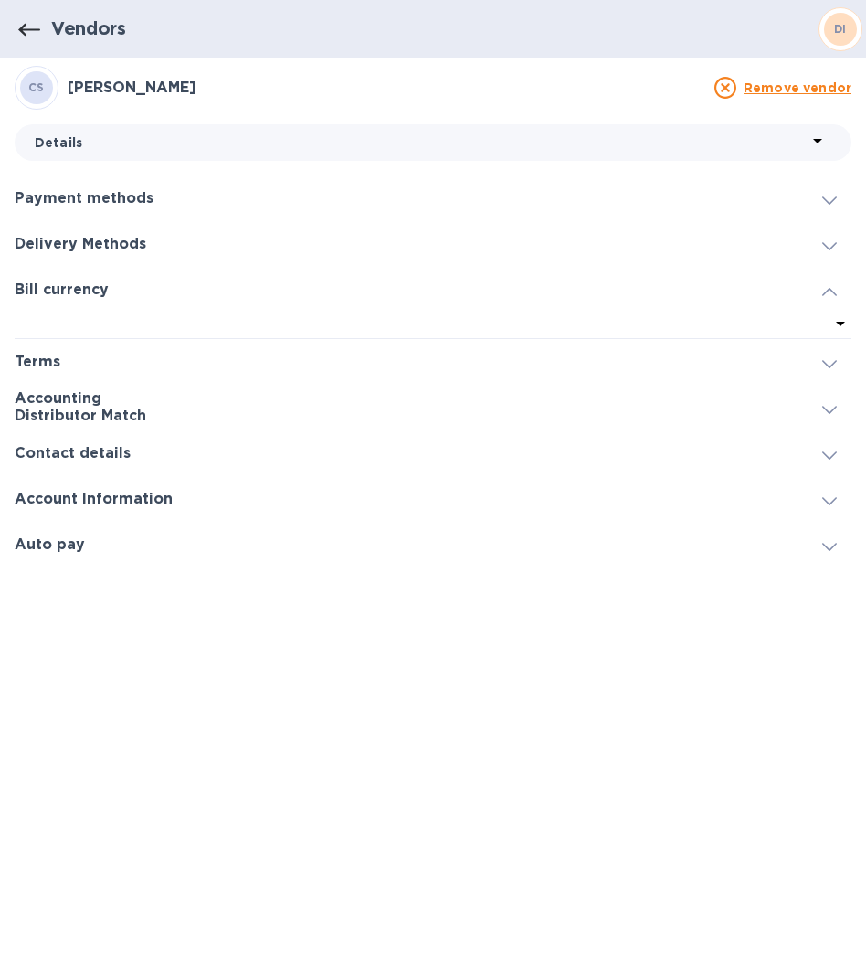
click at [830, 289] on icon at bounding box center [830, 292] width 15 height 8
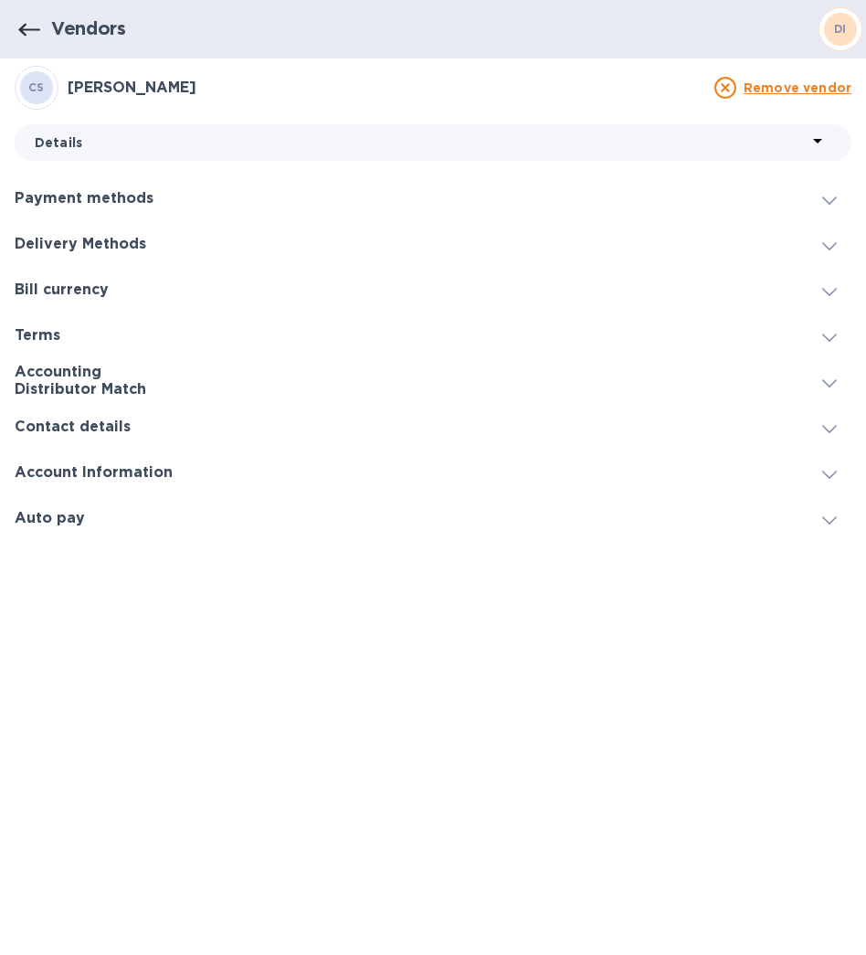
click at [212, 199] on div "Payment methods" at bounding box center [433, 198] width 837 height 46
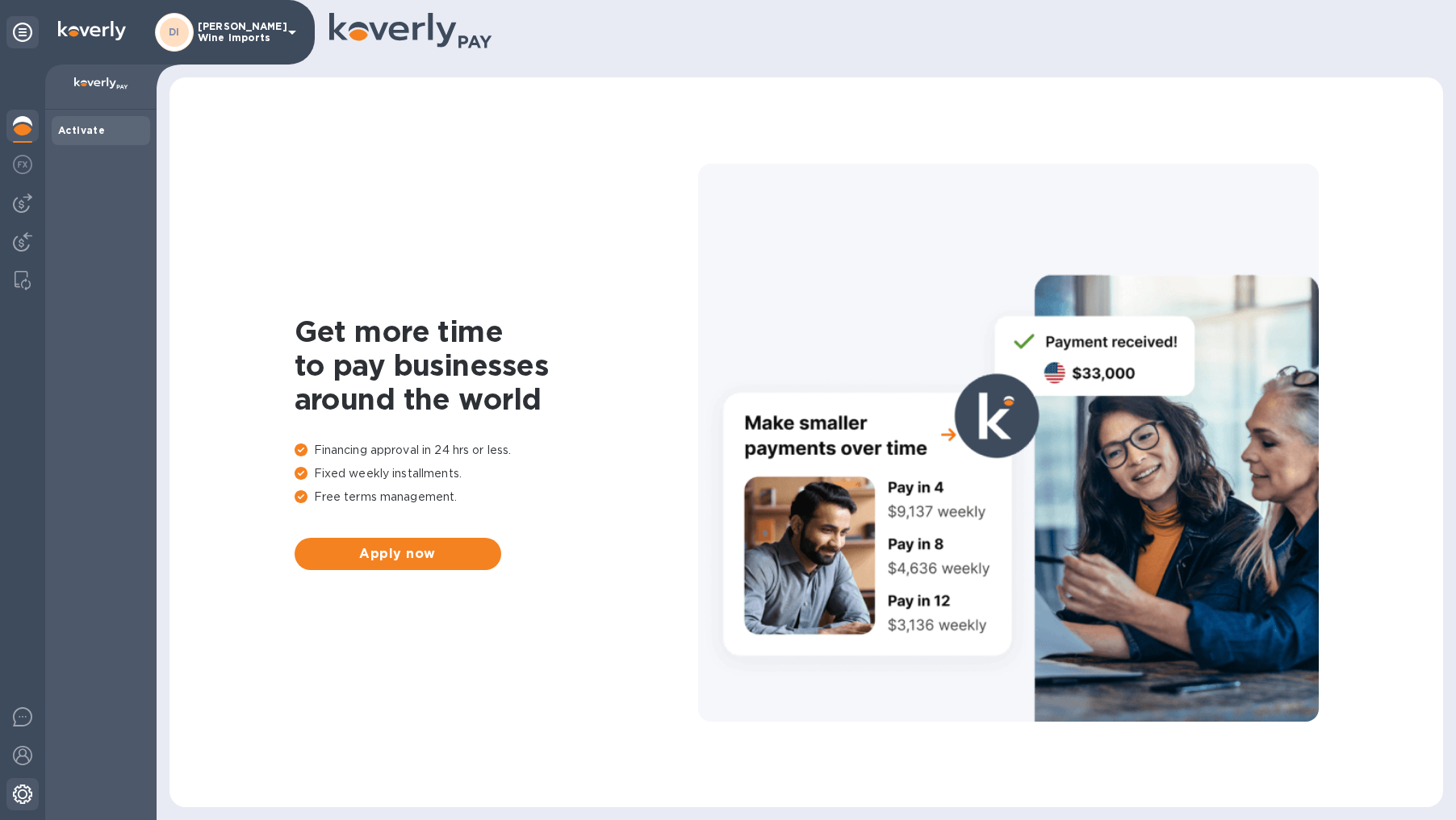
click at [19, 796] on img at bounding box center [23, 794] width 19 height 19
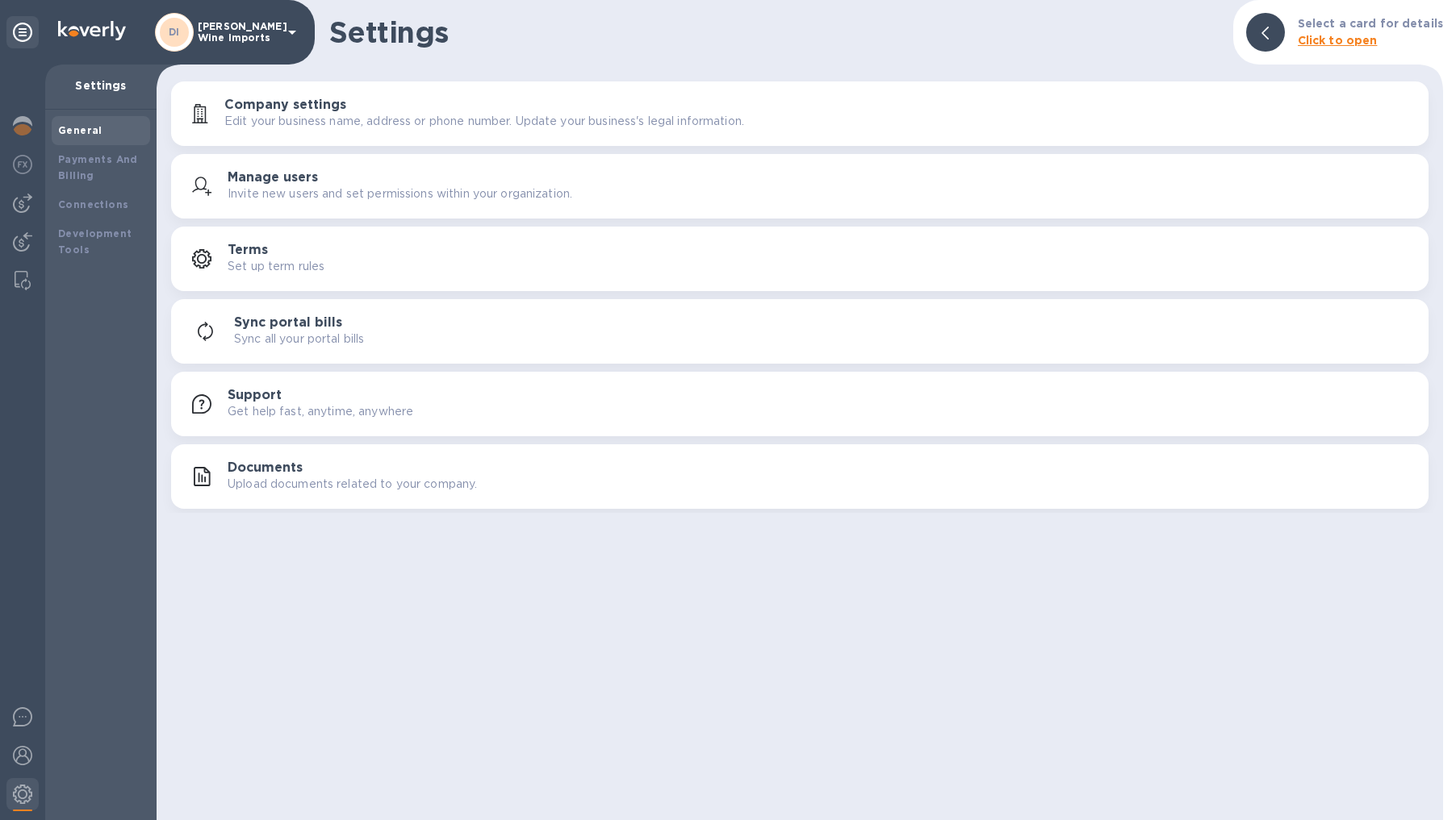
click at [426, 240] on div "Terms Set up term rules" at bounding box center [800, 259] width 1238 height 39
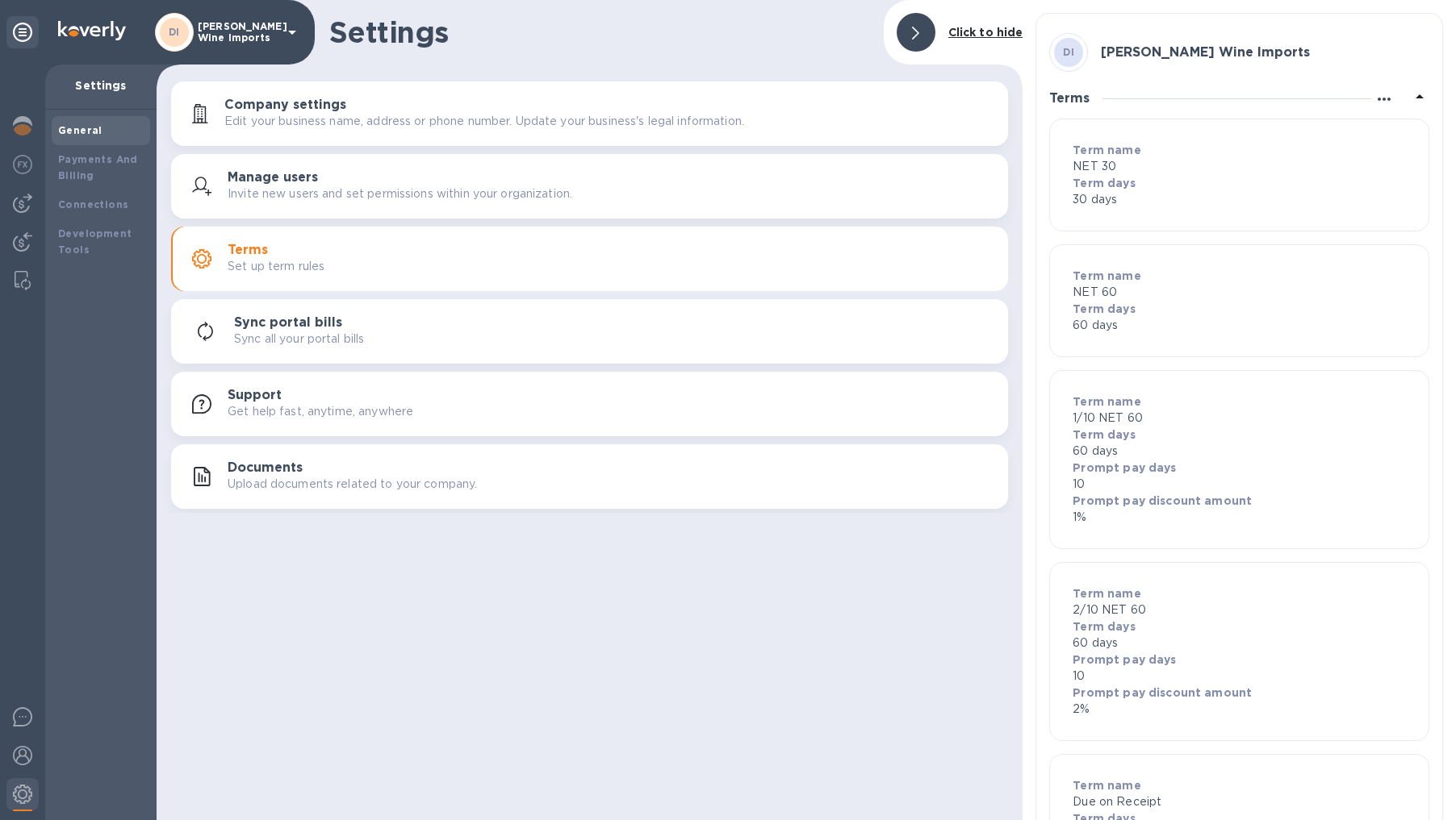
click at [674, 101] on icon "button" at bounding box center [1384, 99] width 19 height 19
click at [674, 101] on div at bounding box center [728, 410] width 1456 height 820
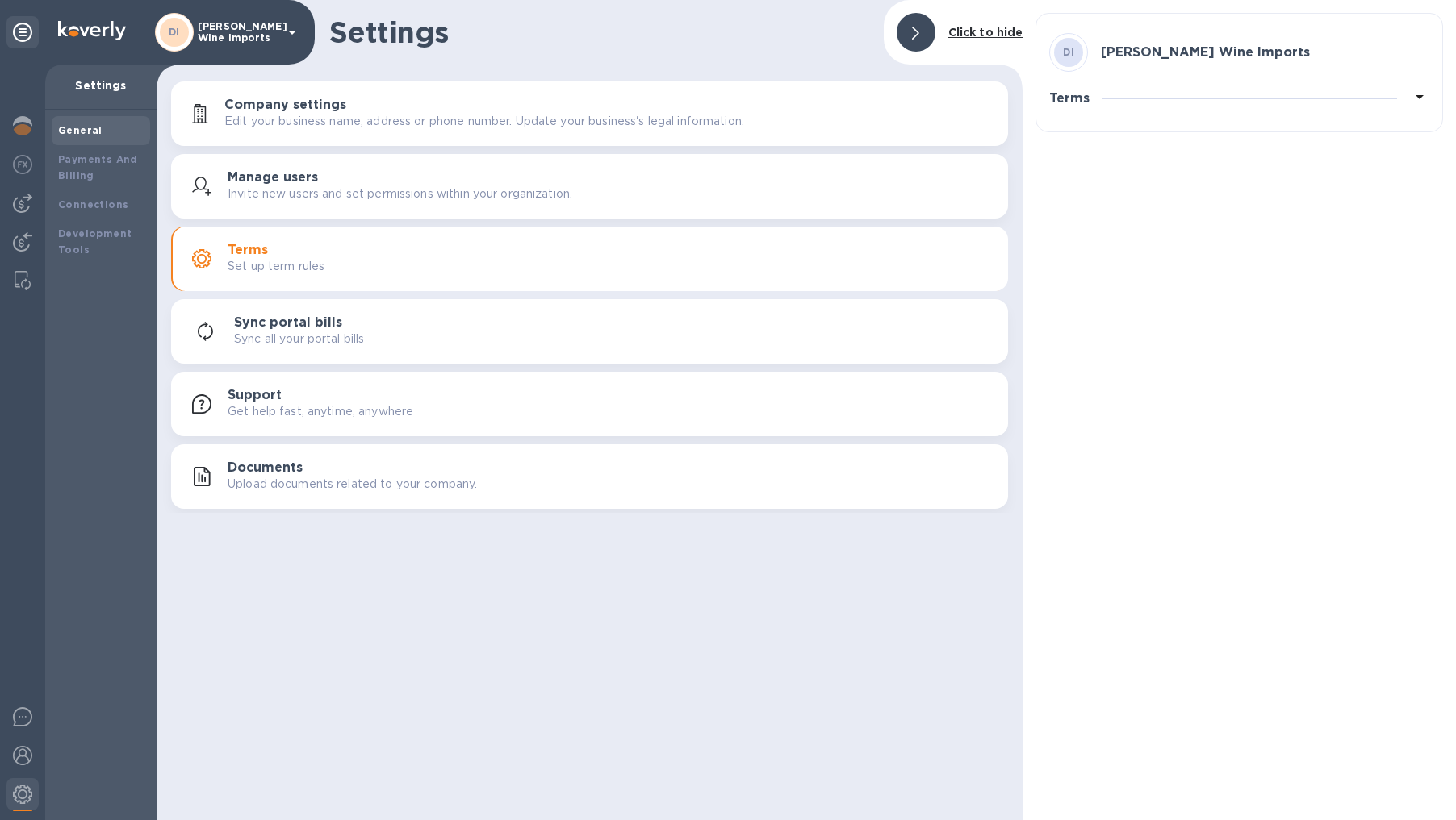
click at [674, 97] on icon at bounding box center [1419, 97] width 8 height 4
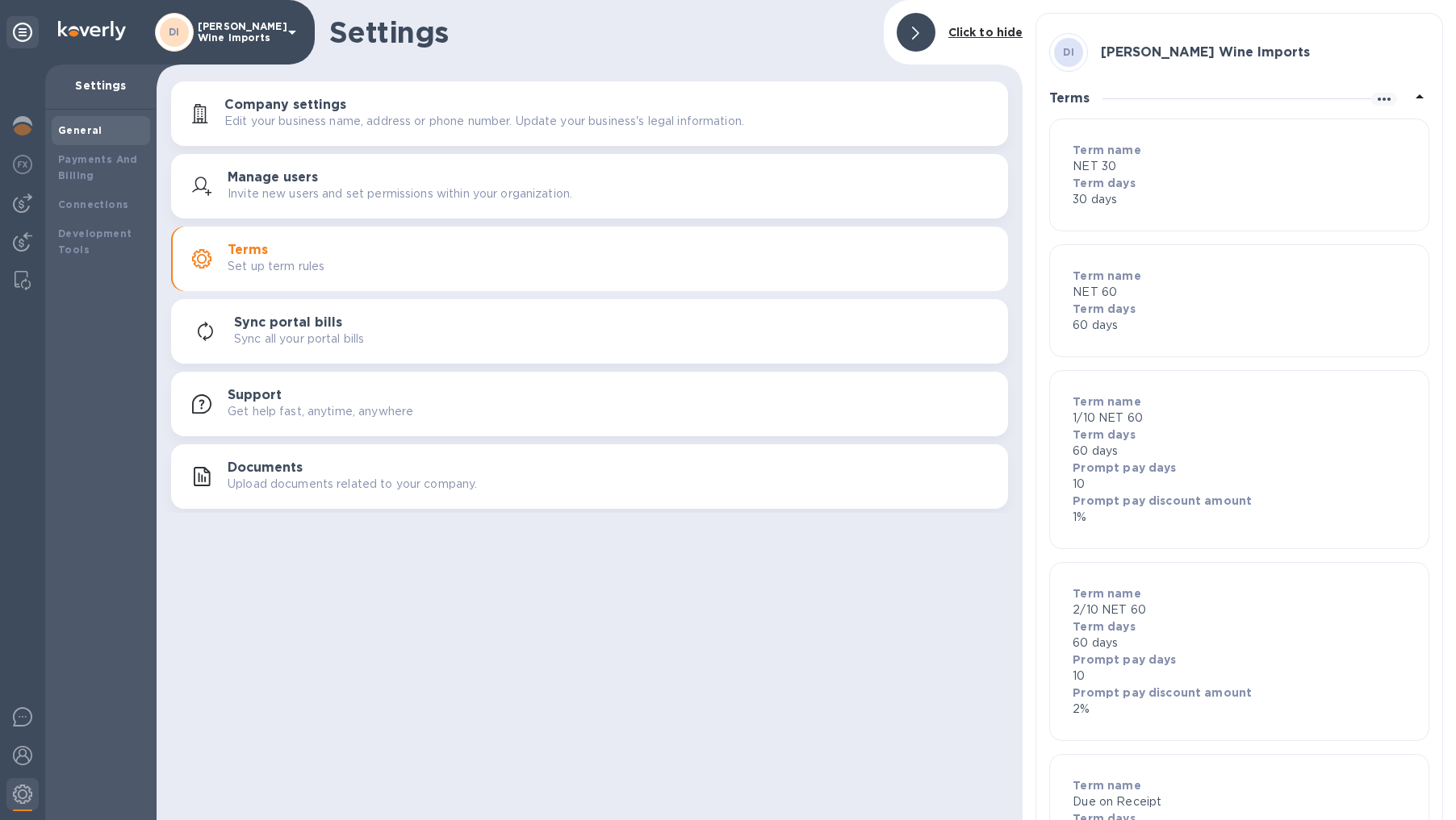
click at [674, 97] on icon at bounding box center [1420, 97] width 19 height 19
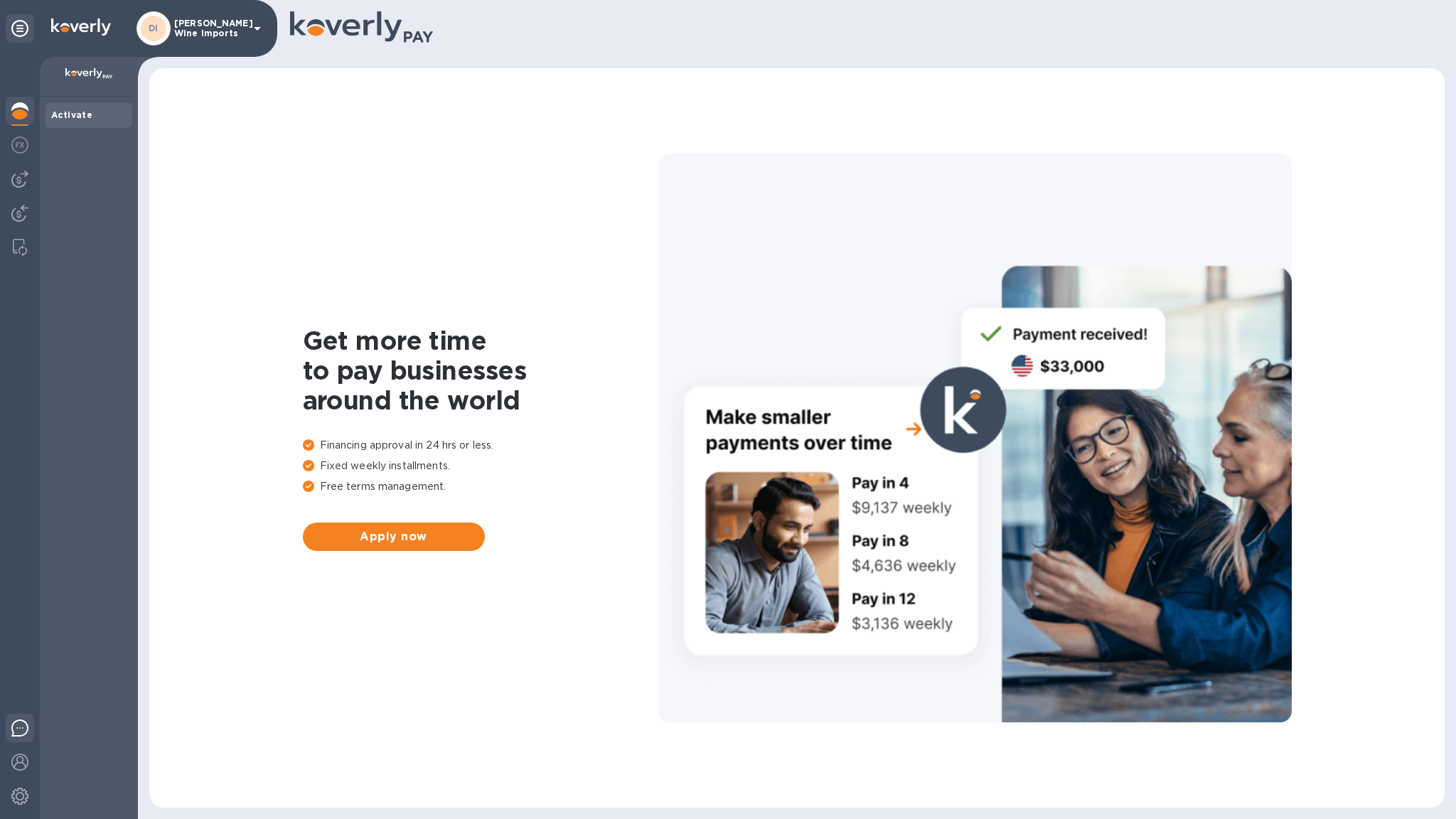
click at [19, 723] on img at bounding box center [20, 728] width 17 height 17
